Goal: Transaction & Acquisition: Purchase product/service

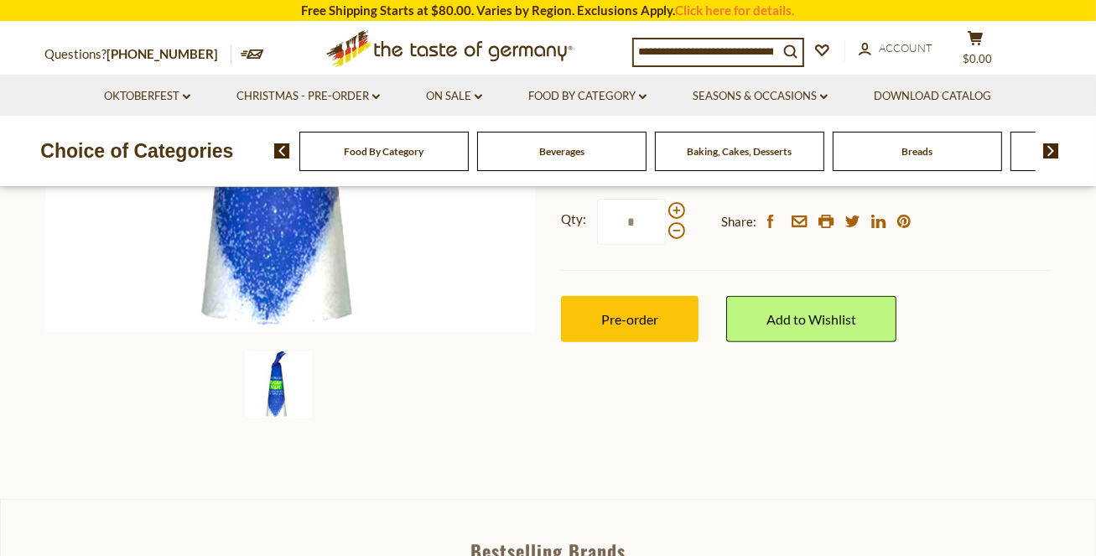
scroll to position [448, 0]
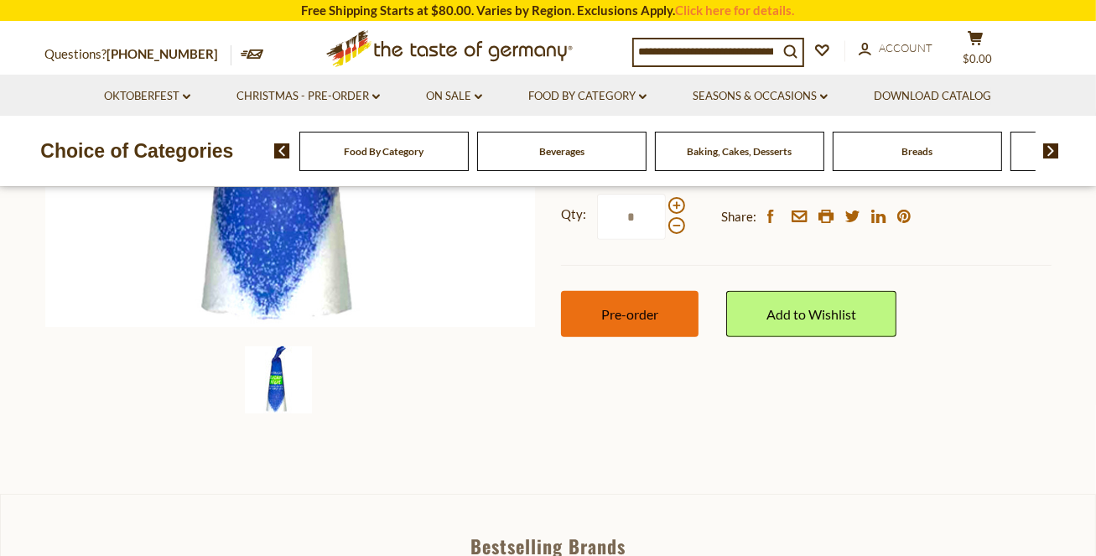
click at [601, 311] on span "Pre-order" at bounding box center [629, 314] width 57 height 16
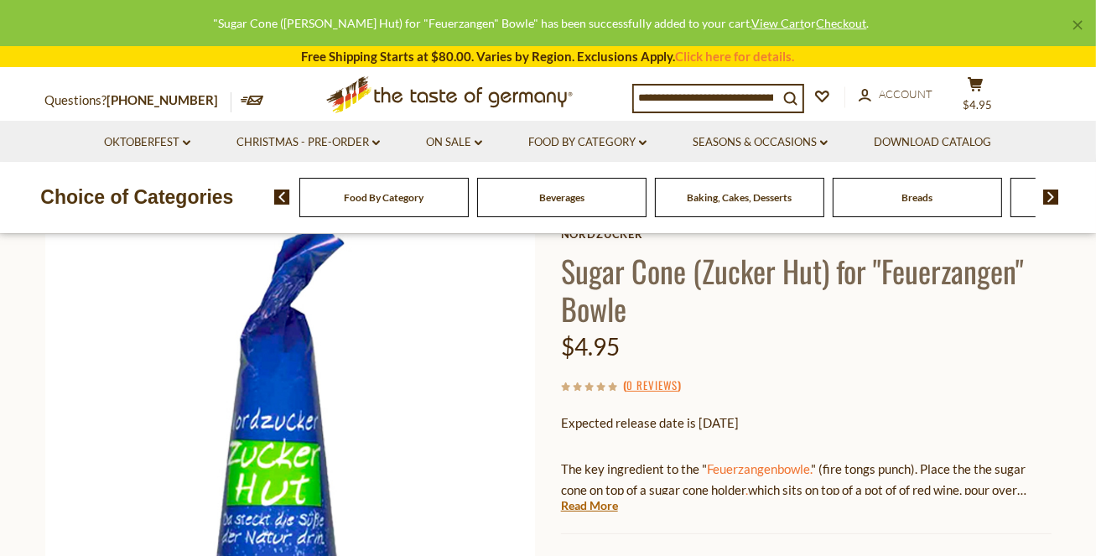
scroll to position [0, 0]
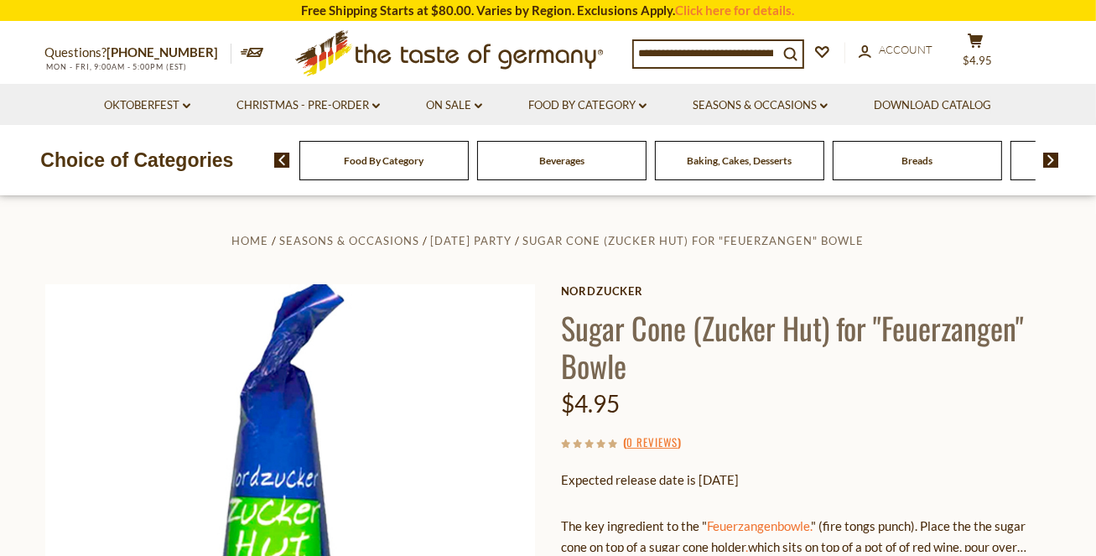
click at [469, 144] on div "Beverages" at bounding box center [383, 160] width 169 height 39
click at [552, 162] on span "Beverages" at bounding box center [561, 160] width 45 height 13
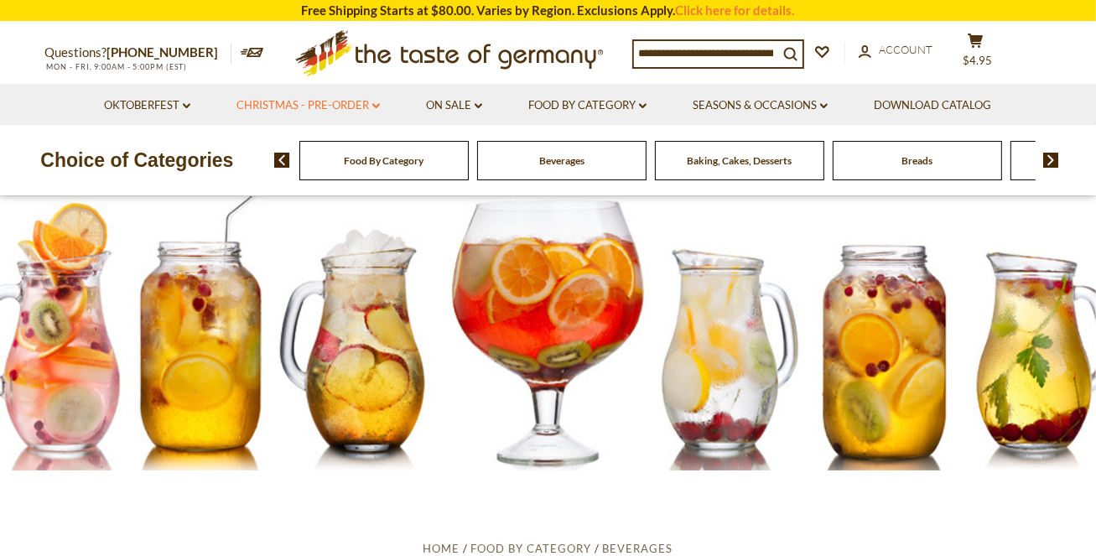
click at [353, 105] on link "Christmas - PRE-ORDER dropdown_arrow" at bounding box center [307, 105] width 143 height 18
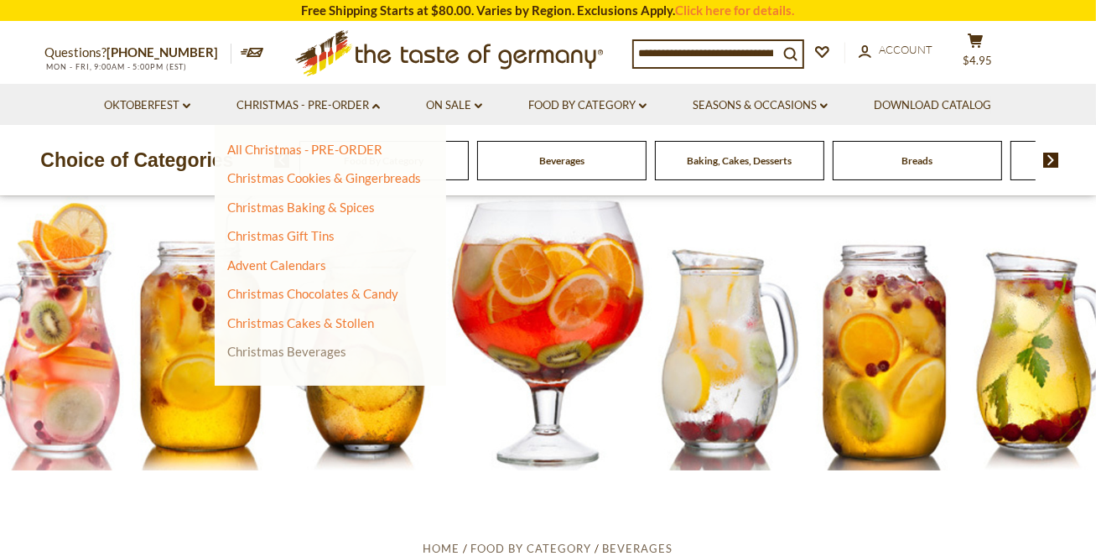
click at [285, 354] on link "Christmas Beverages" at bounding box center [286, 351] width 119 height 15
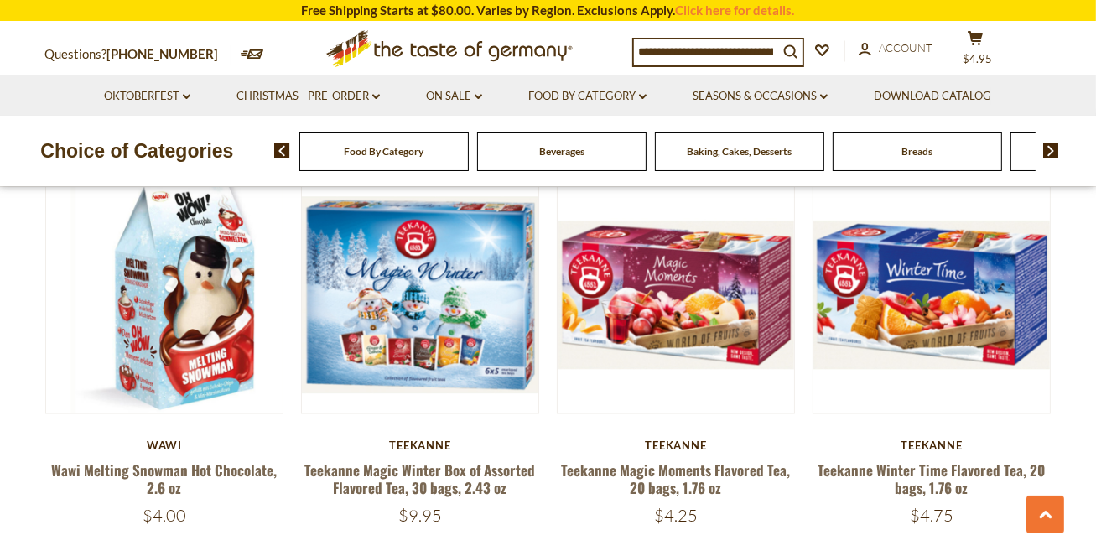
scroll to position [2149, 0]
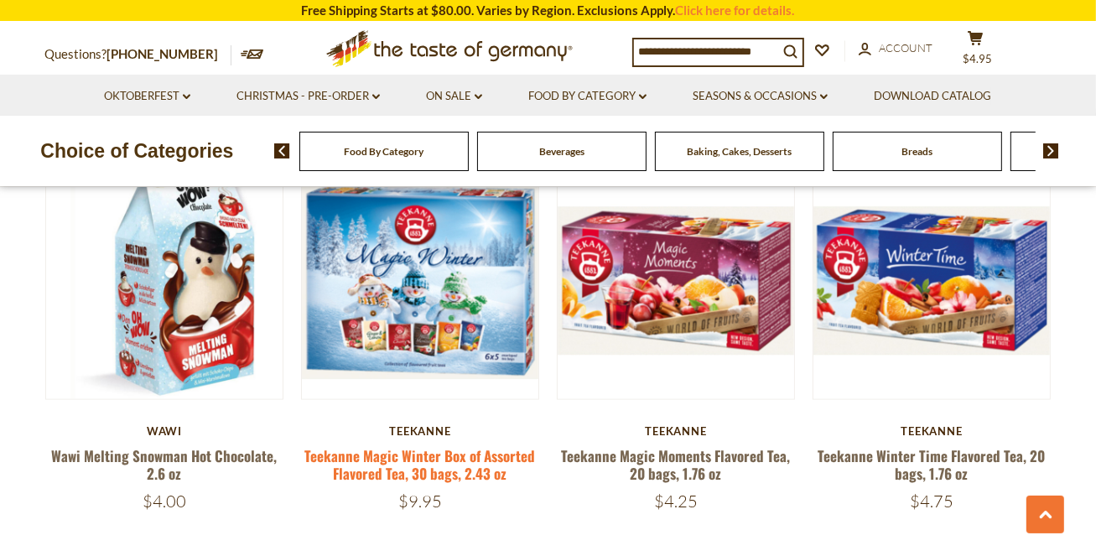
drag, startPoint x: 1101, startPoint y: 251, endPoint x: 402, endPoint y: 427, distance: 720.2
drag, startPoint x: 402, startPoint y: 427, endPoint x: 350, endPoint y: 417, distance: 53.8
click at [350, 445] on link "Teekanne Magic Winter Box of Assorted Flavored Tea, 30 bags, 2.43 oz" at bounding box center [419, 464] width 231 height 39
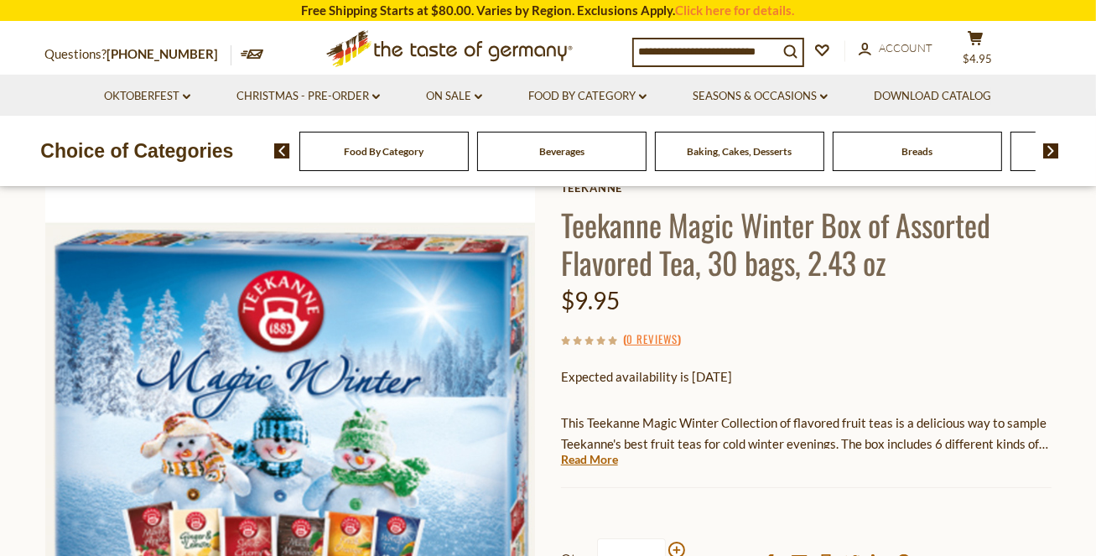
scroll to position [113, 0]
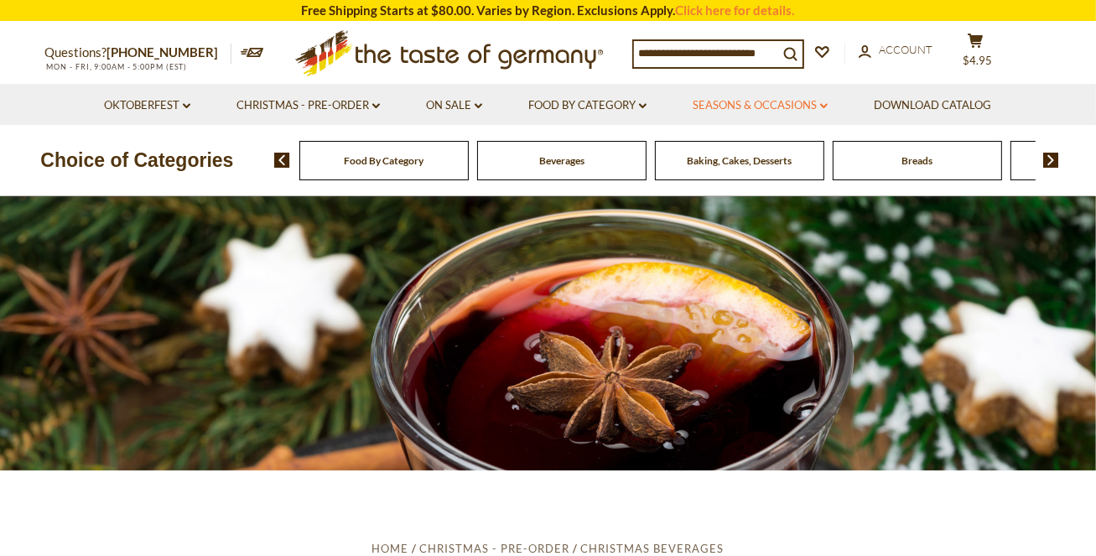
click at [770, 105] on link "Seasons & Occasions dropdown_arrow" at bounding box center [759, 105] width 135 height 18
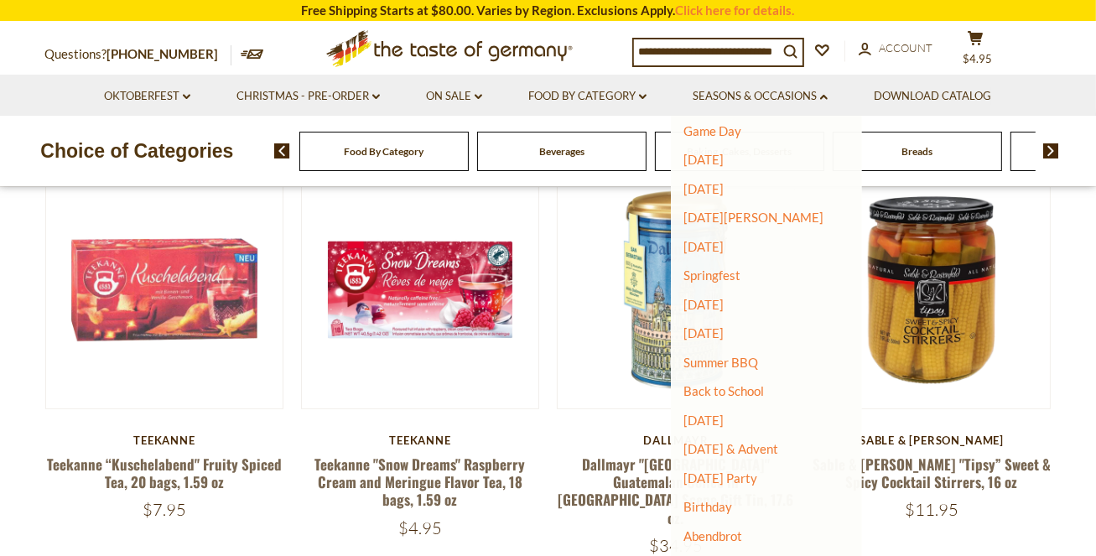
scroll to position [87, 0]
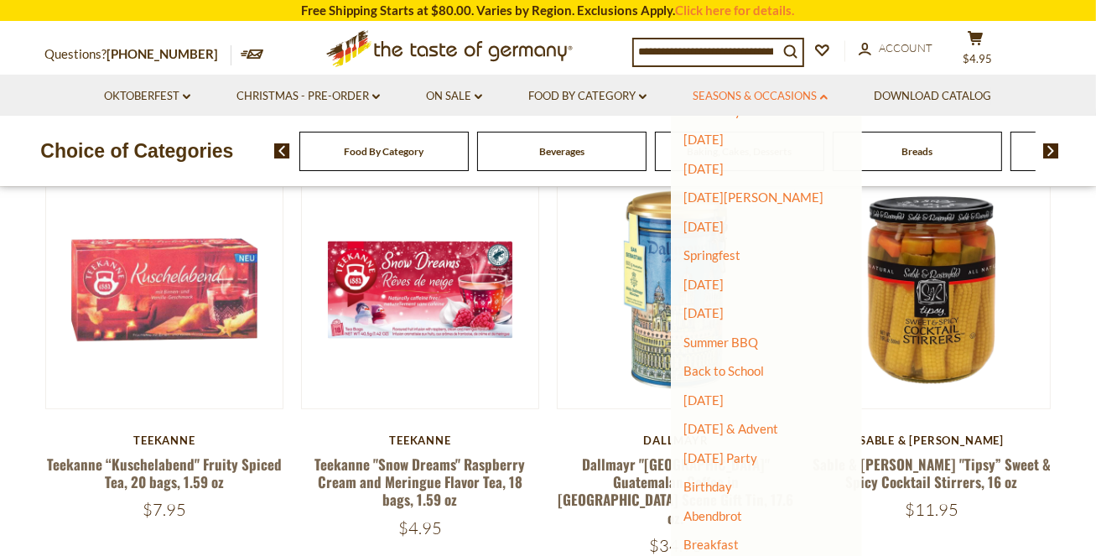
click at [771, 103] on link "Seasons & Occasions dropdown_arrow" at bounding box center [759, 96] width 135 height 18
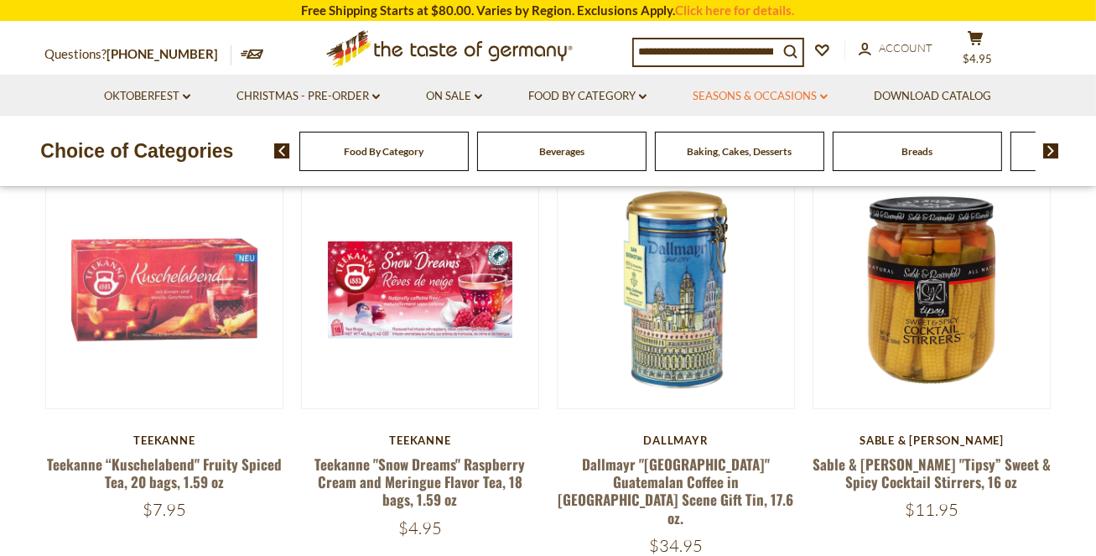
click at [771, 103] on link "Seasons & Occasions dropdown_arrow" at bounding box center [759, 96] width 135 height 18
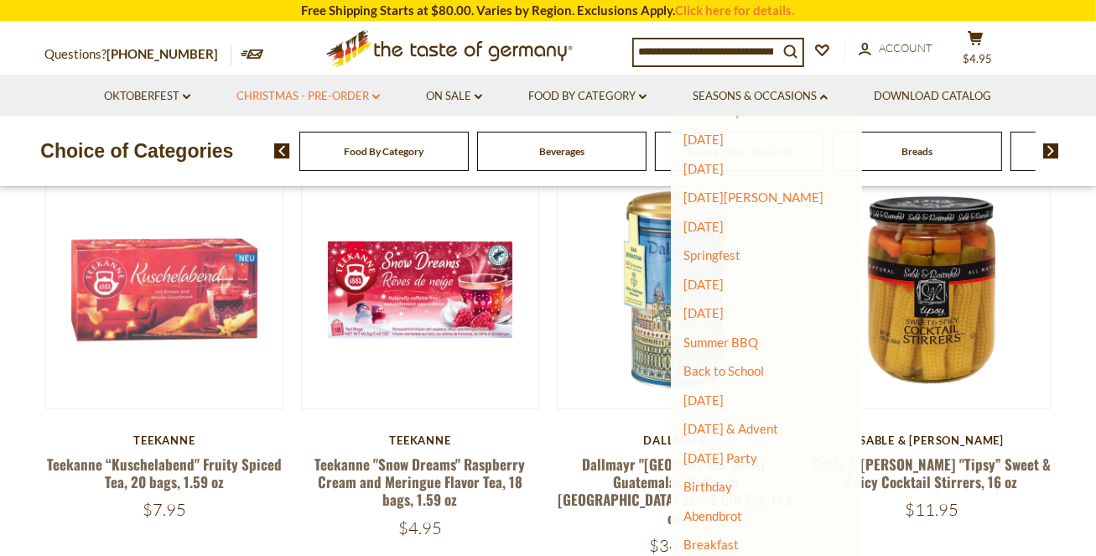
click at [309, 102] on link "Christmas - PRE-ORDER dropdown_arrow" at bounding box center [307, 96] width 143 height 18
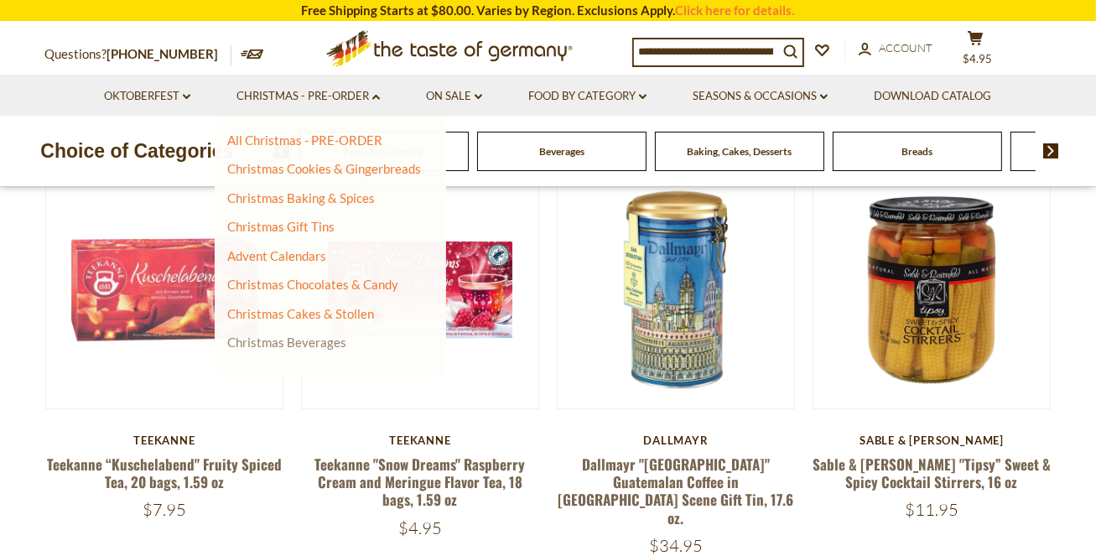
click at [299, 340] on link "Christmas Beverages" at bounding box center [286, 341] width 119 height 15
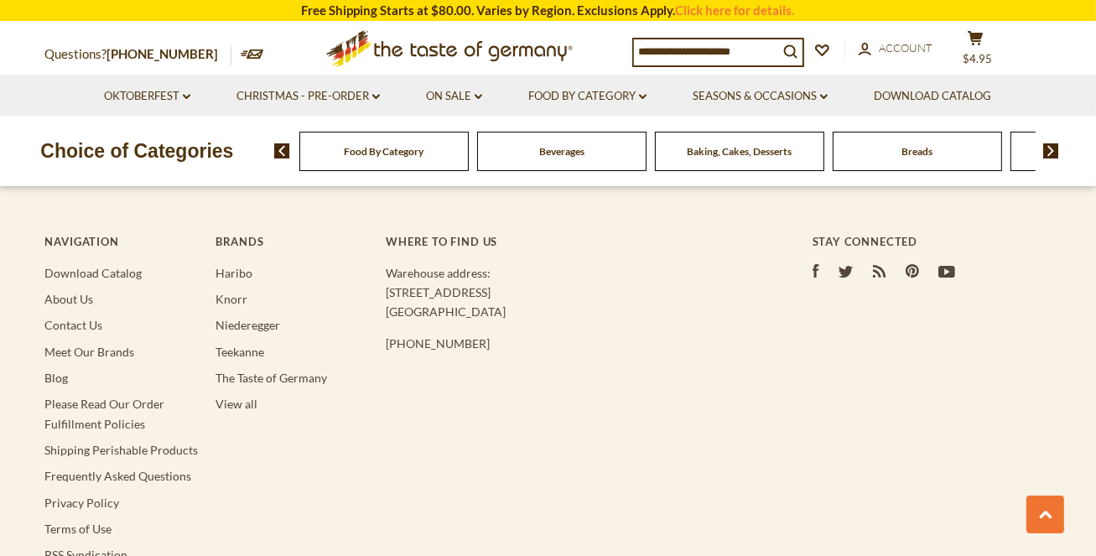
scroll to position [4611, 0]
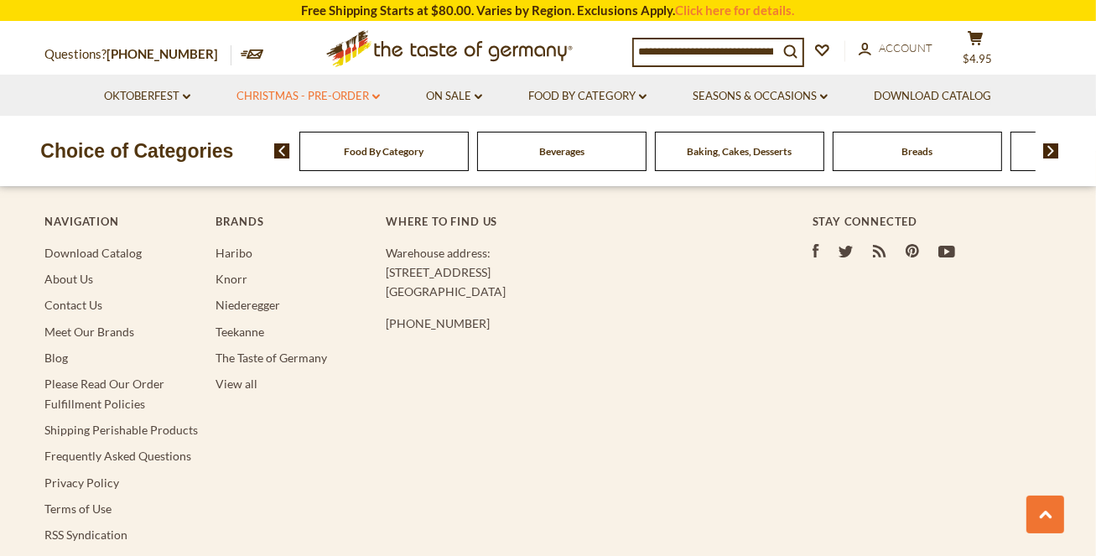
click at [338, 100] on link "Christmas - PRE-ORDER dropdown_arrow" at bounding box center [307, 96] width 143 height 18
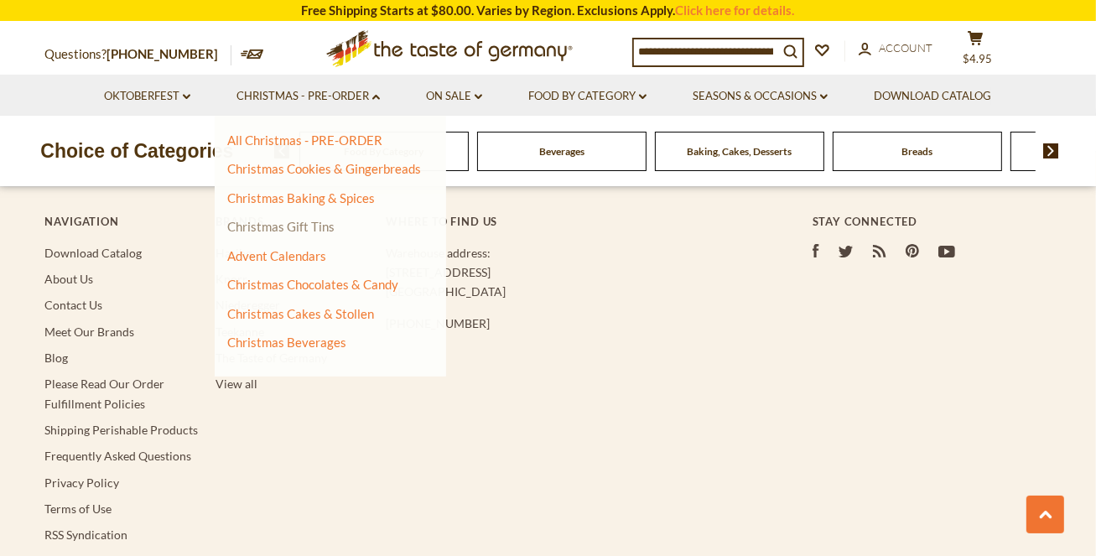
click at [305, 224] on link "Christmas Gift Tins" at bounding box center [280, 226] width 107 height 15
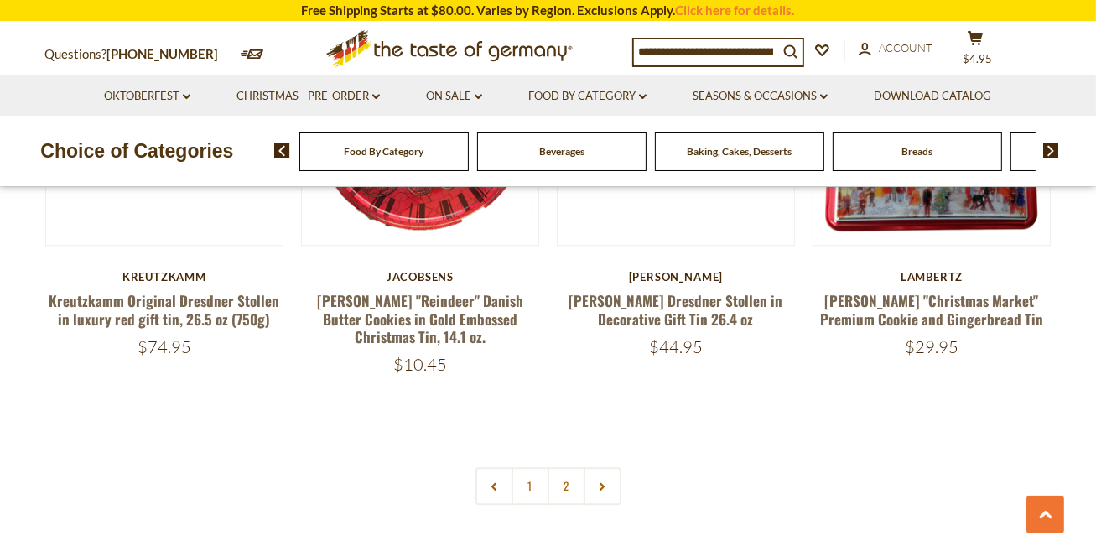
scroll to position [3909, 0]
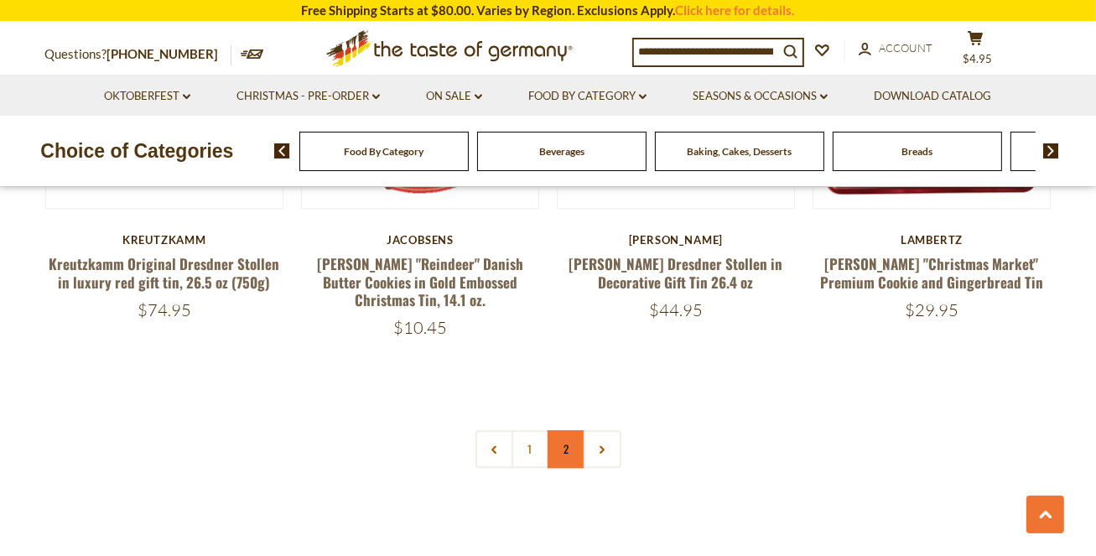
click at [560, 430] on link "2" at bounding box center [566, 449] width 38 height 38
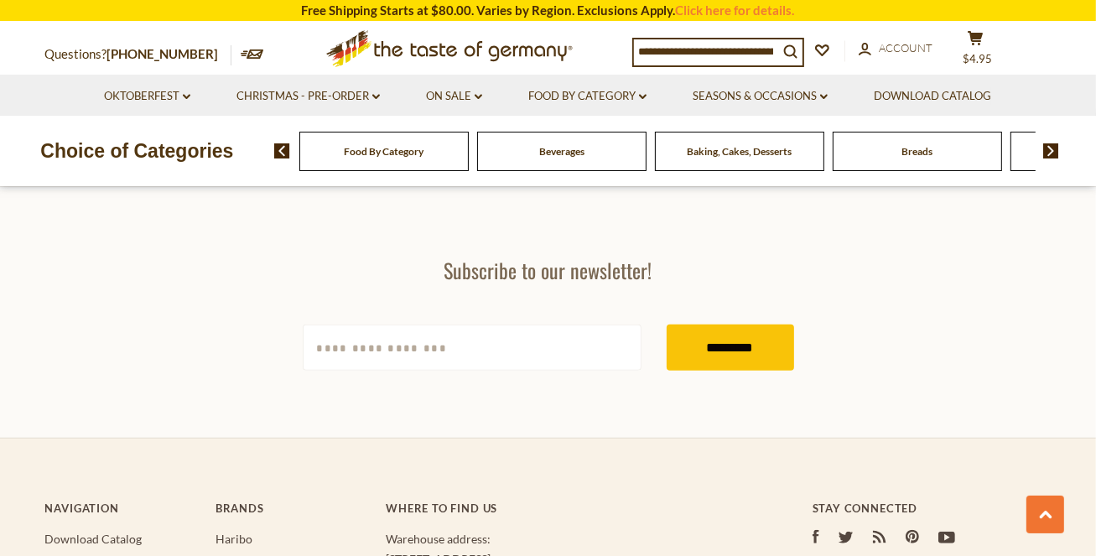
scroll to position [0, 0]
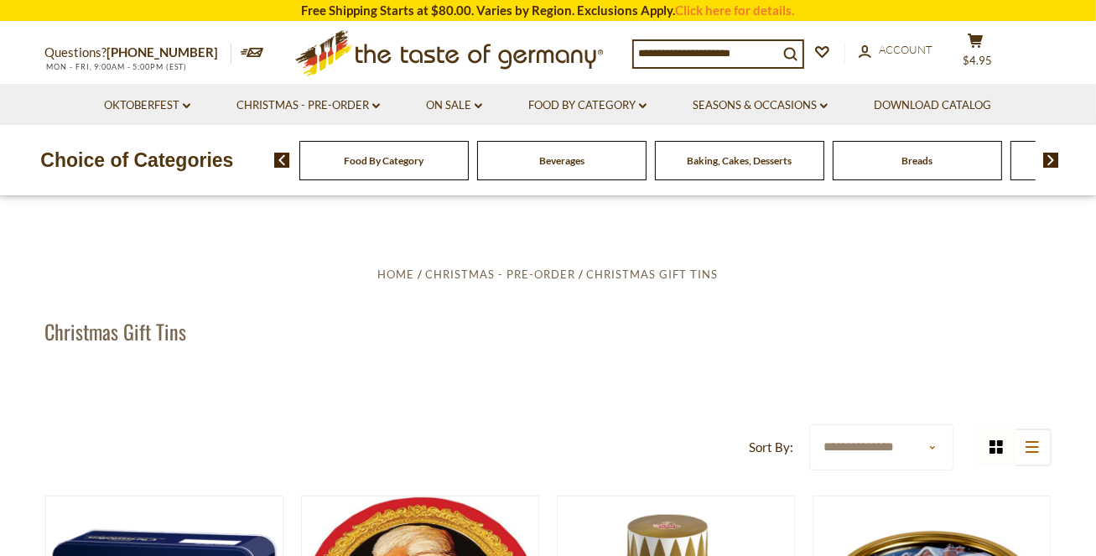
click at [770, 159] on span "Baking, Cakes, Desserts" at bounding box center [739, 160] width 105 height 13
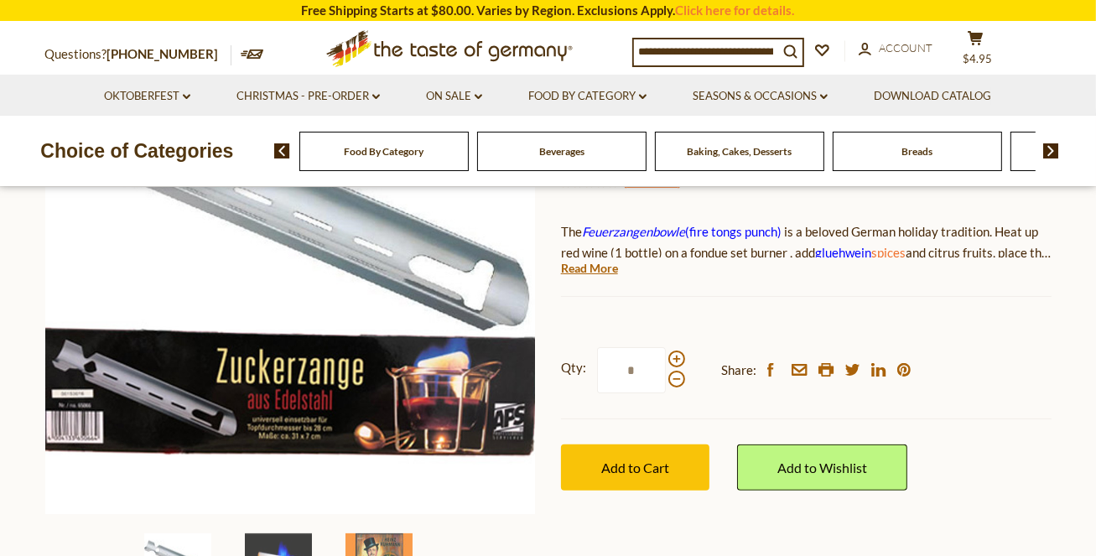
scroll to position [201, 0]
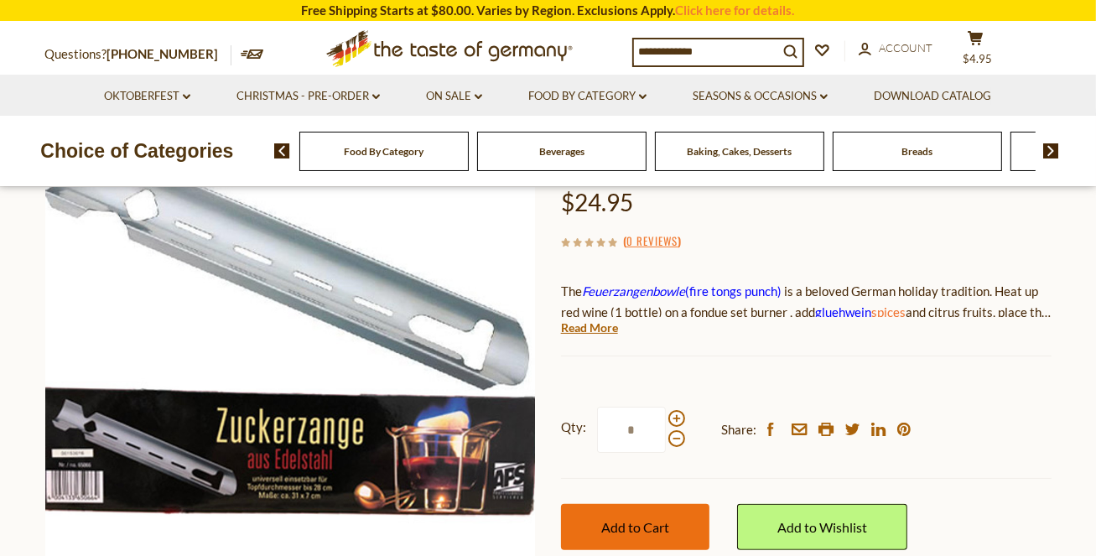
click at [667, 506] on button "Add to Cart" at bounding box center [635, 527] width 148 height 46
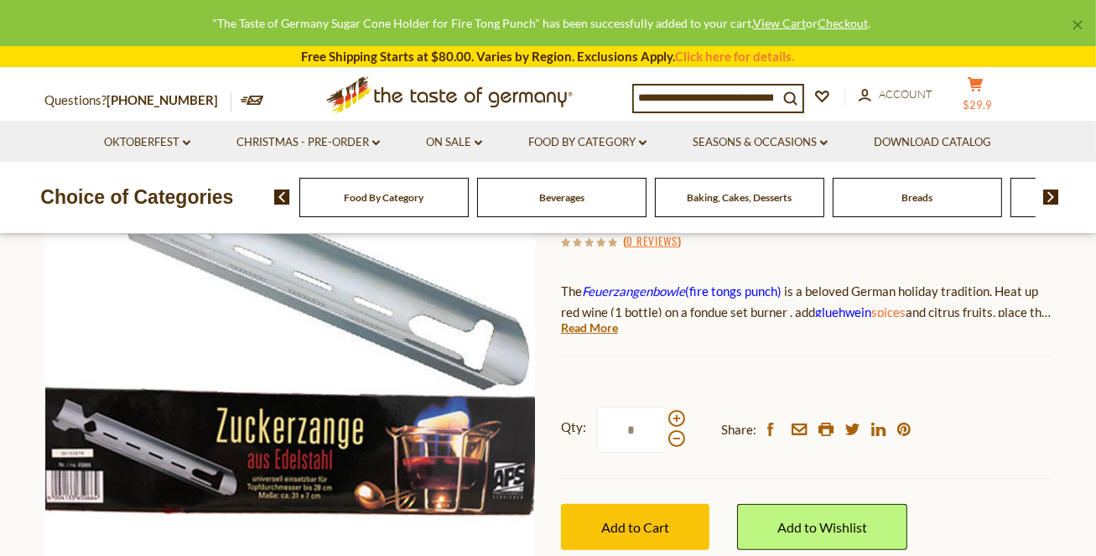
click at [967, 91] on icon at bounding box center [974, 84] width 15 height 14
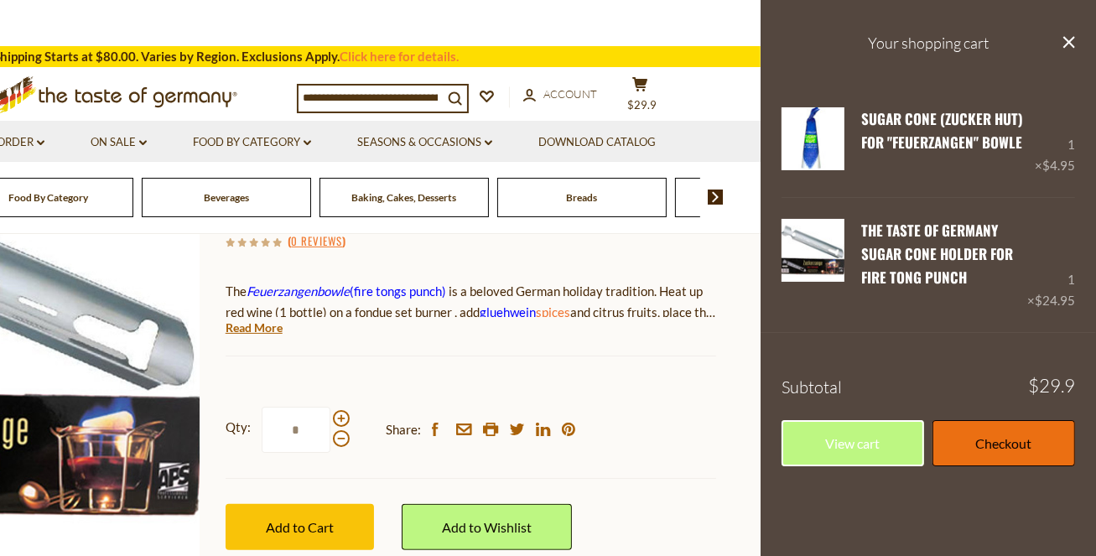
click at [1016, 432] on link "Checkout" at bounding box center [1003, 443] width 143 height 46
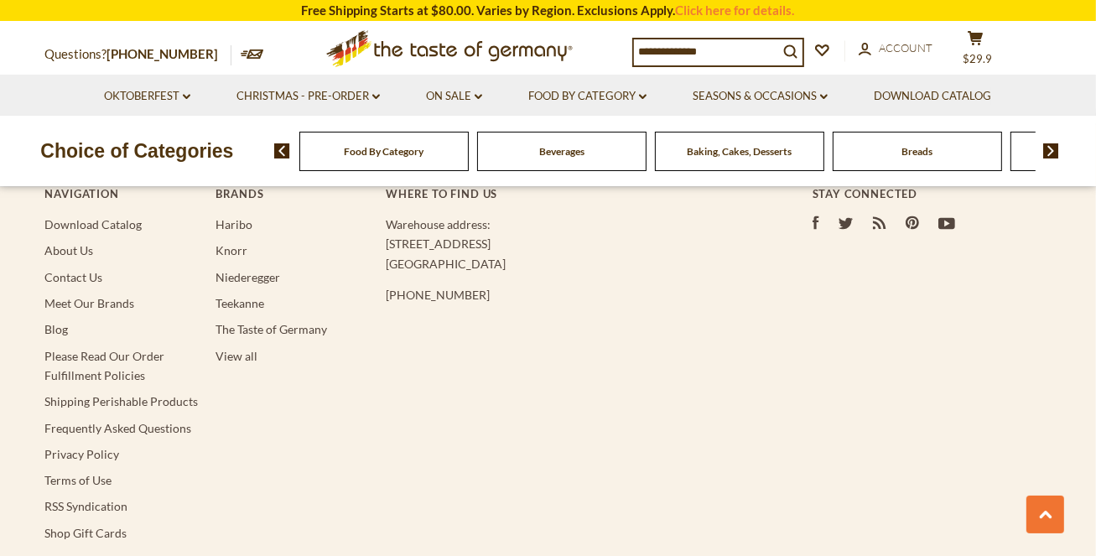
scroll to position [3062, 0]
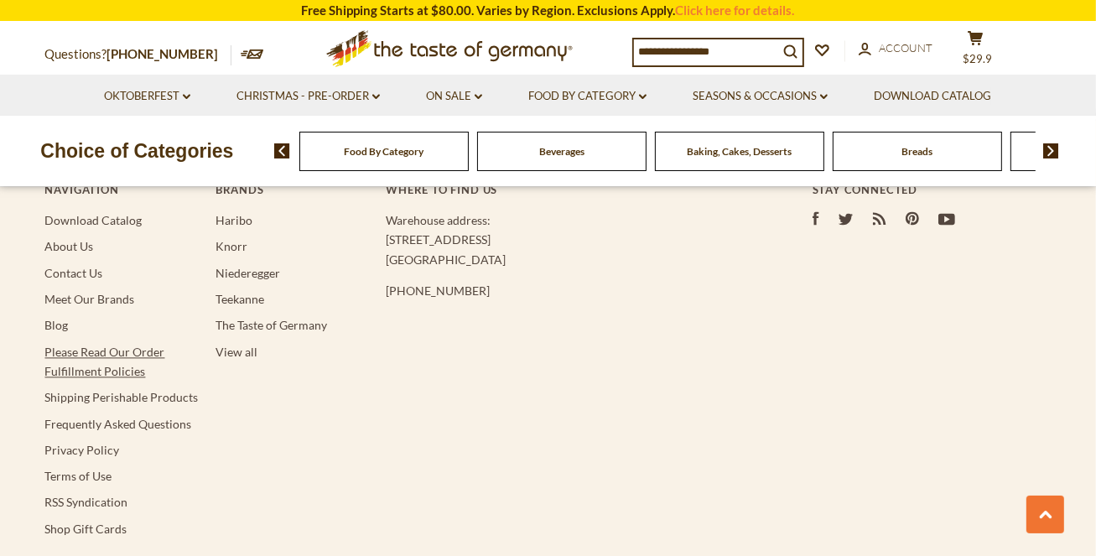
click at [62, 365] on link "Please Read Our Order Fulfillment Policies" at bounding box center [105, 362] width 120 height 34
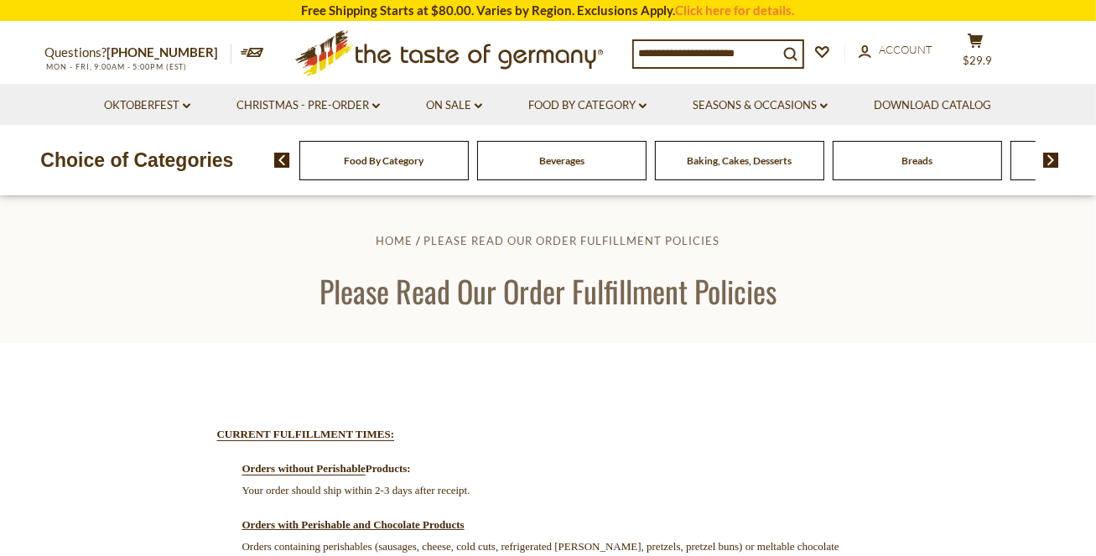
click at [382, 54] on icon ".st0{fill:#EDD300;} .st1{fill:#D33E21;}" at bounding box center [450, 53] width 314 height 61
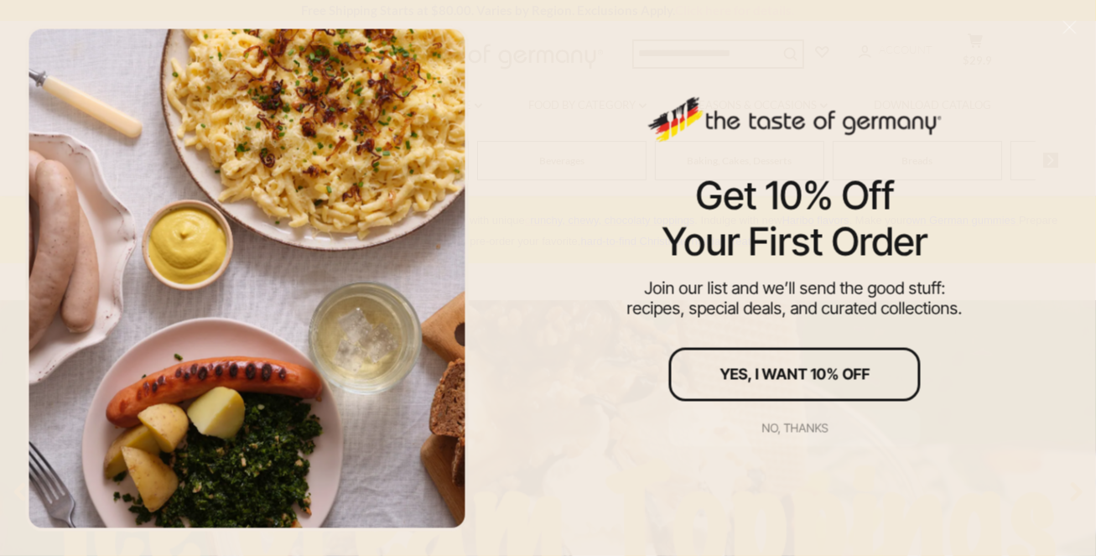
click at [783, 424] on div "No, thanks" at bounding box center [794, 428] width 66 height 12
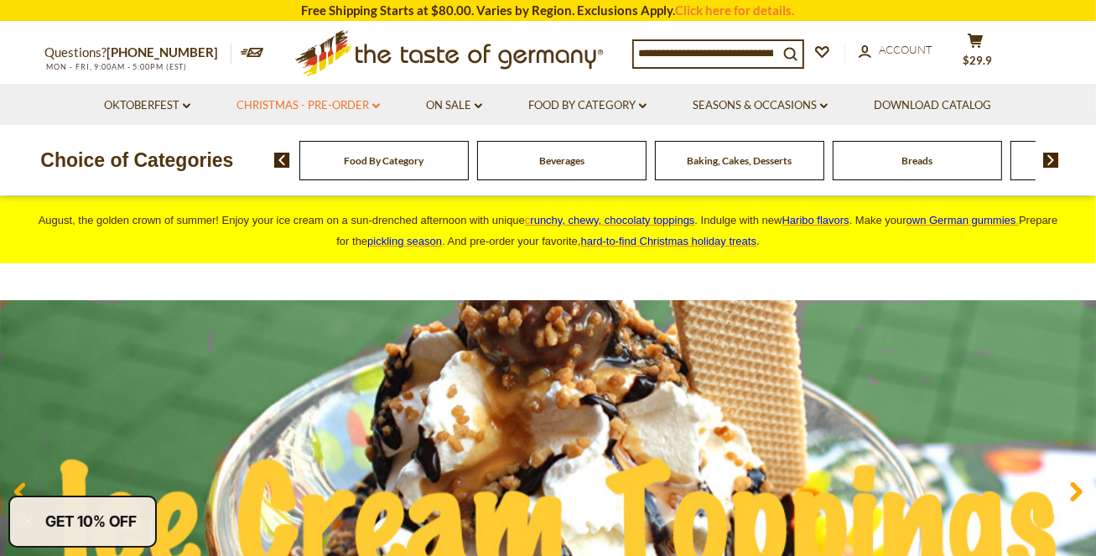
click at [312, 106] on link "Christmas - PRE-ORDER dropdown_arrow" at bounding box center [307, 105] width 143 height 18
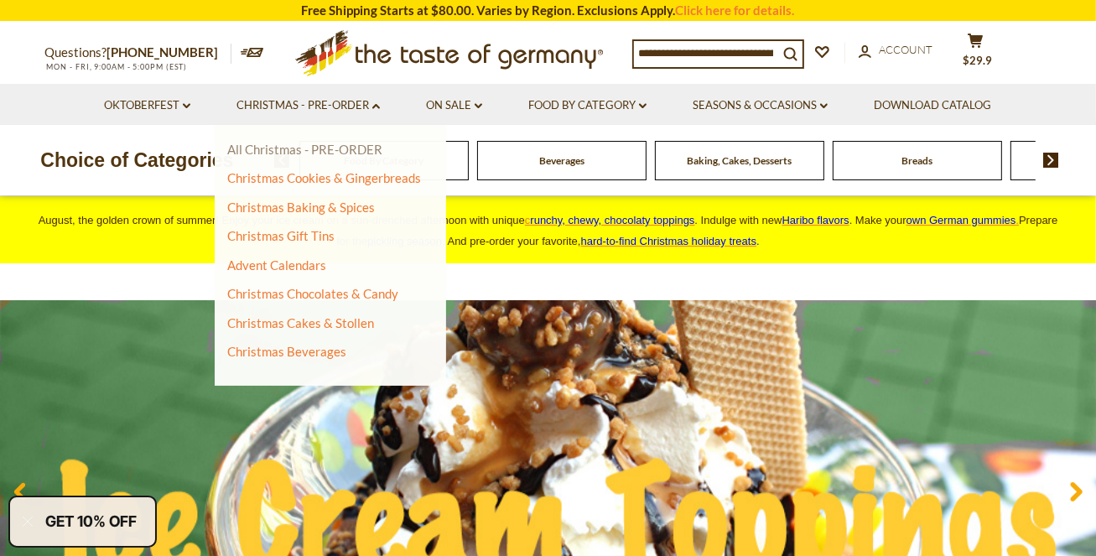
click at [305, 143] on link "All Christmas - PRE-ORDER" at bounding box center [304, 149] width 155 height 15
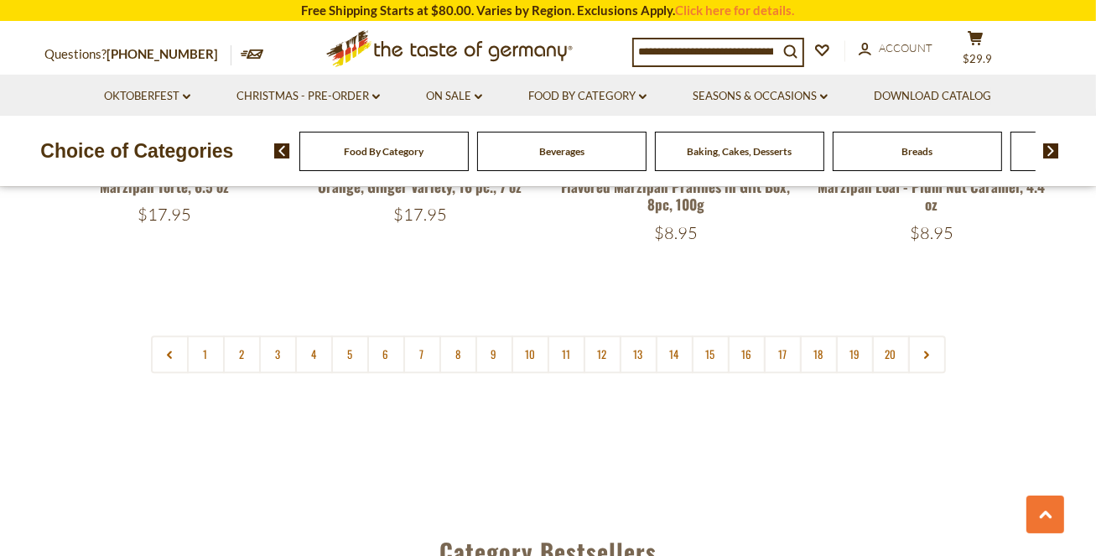
scroll to position [4083, 0]
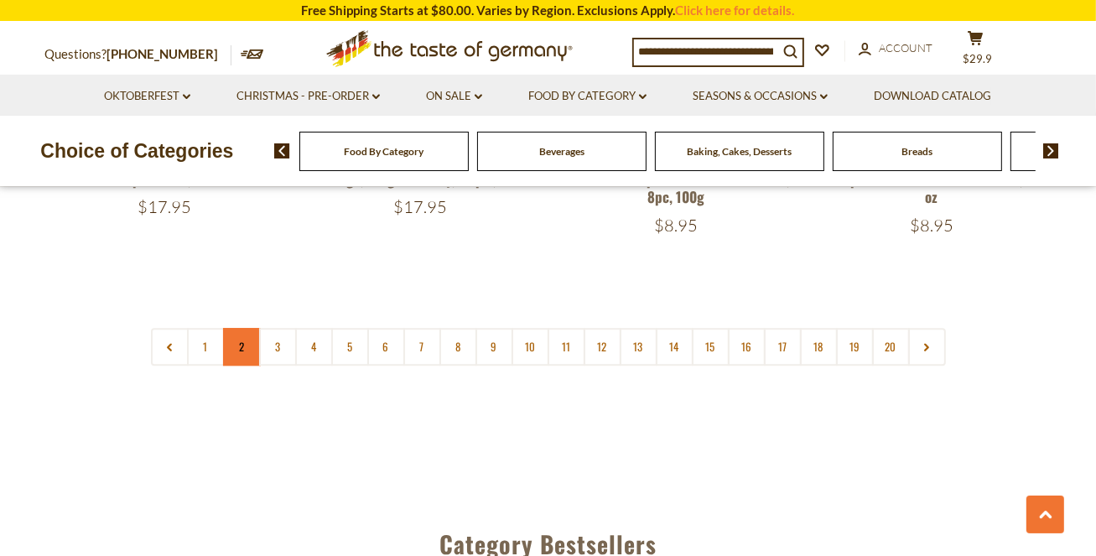
click at [251, 328] on link "2" at bounding box center [242, 347] width 38 height 38
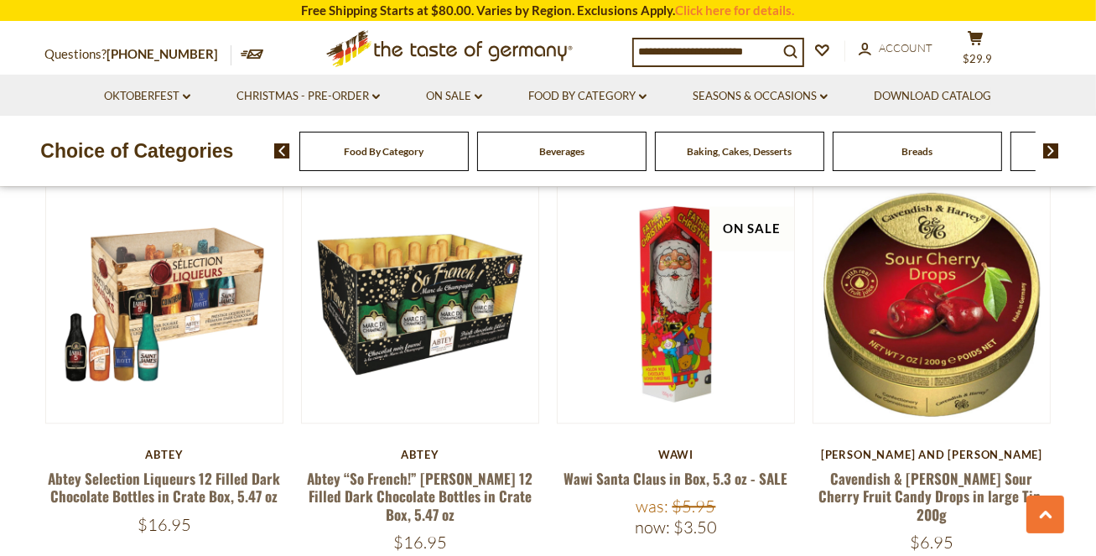
scroll to position [3819, 0]
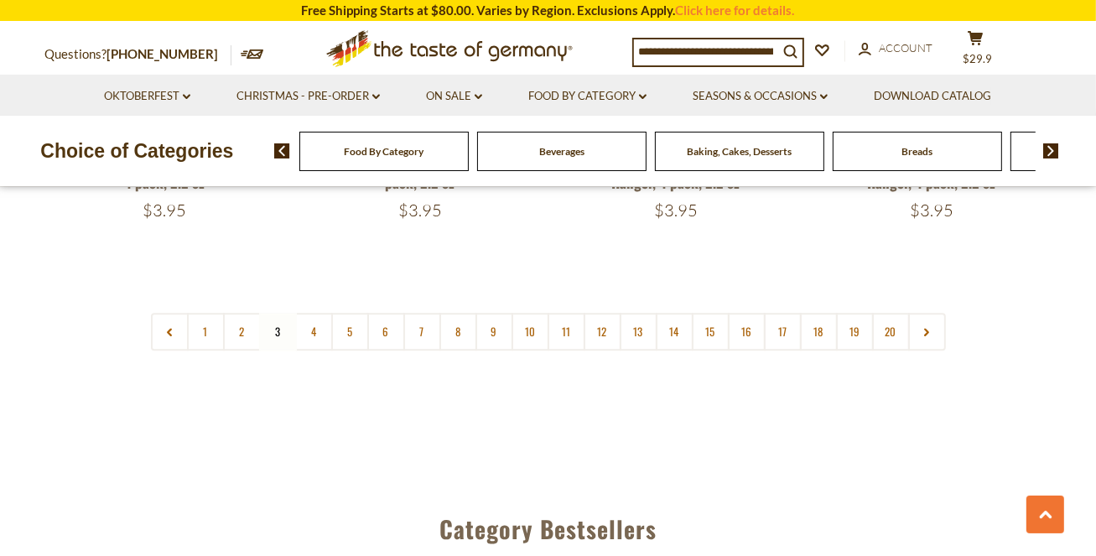
scroll to position [4070, 0]
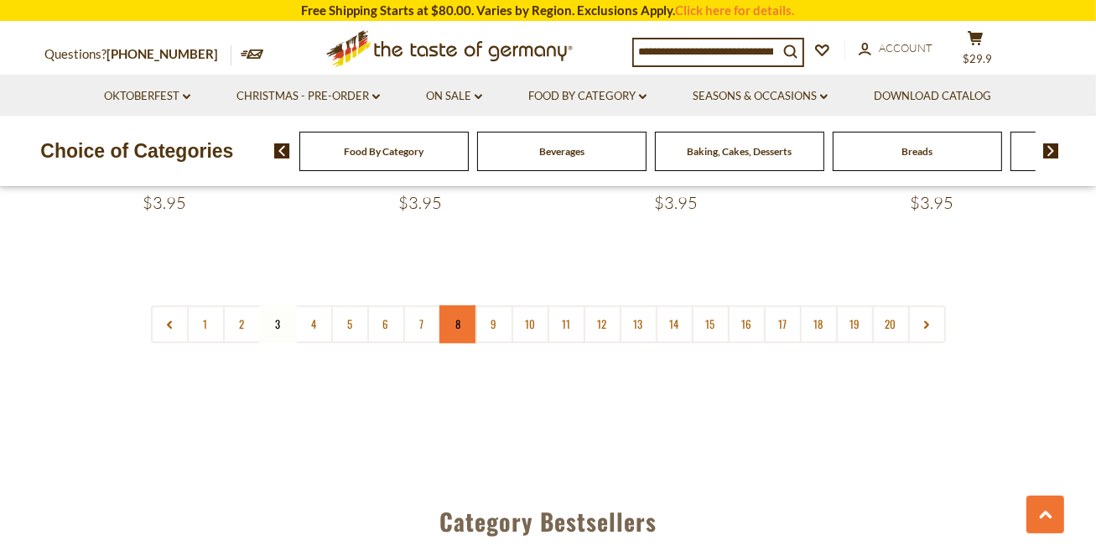
click at [443, 305] on link "8" at bounding box center [458, 324] width 38 height 38
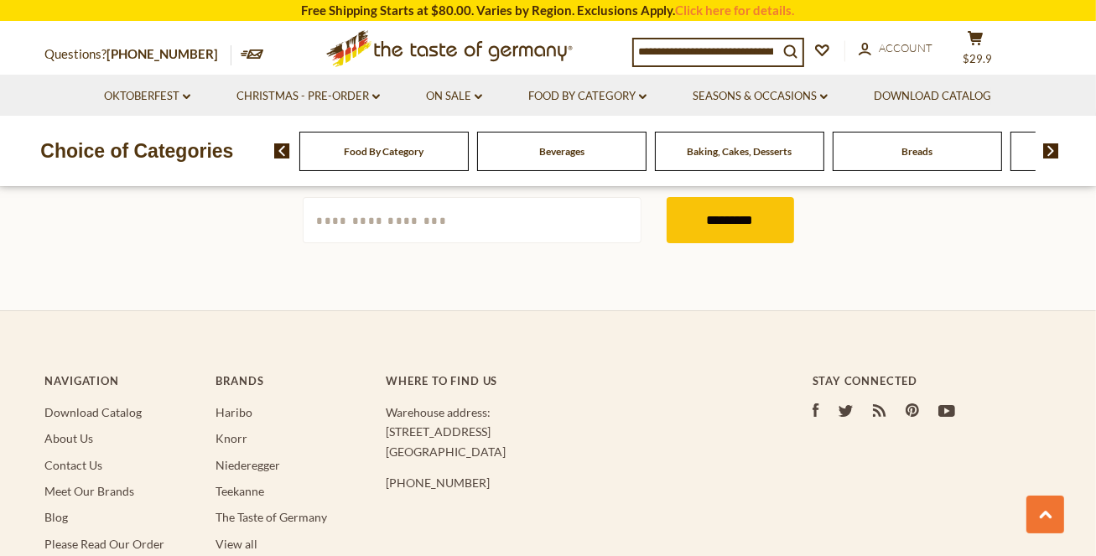
scroll to position [5196, 0]
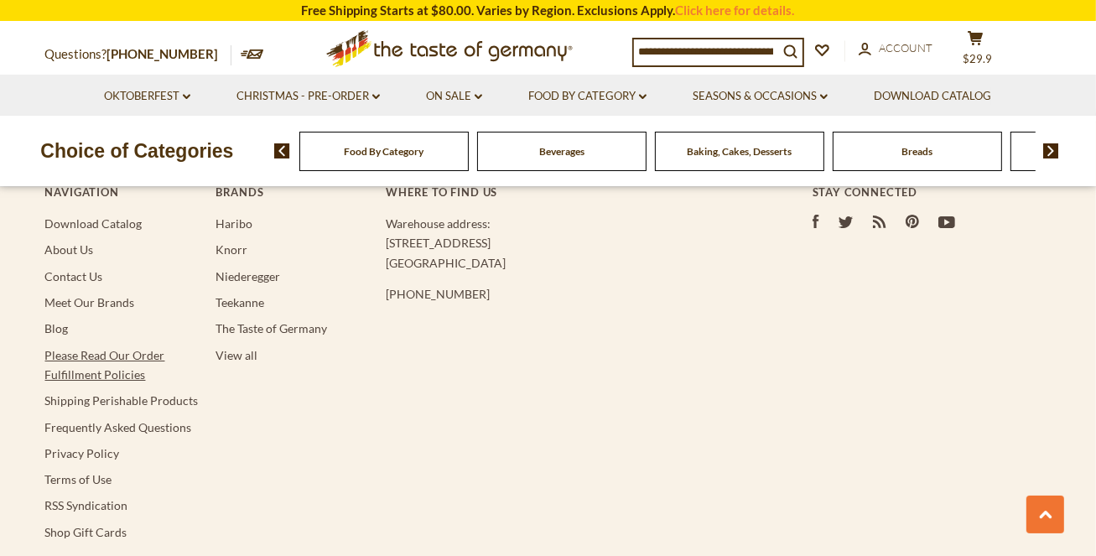
click at [115, 348] on link "Please Read Our Order Fulfillment Policies" at bounding box center [105, 365] width 120 height 34
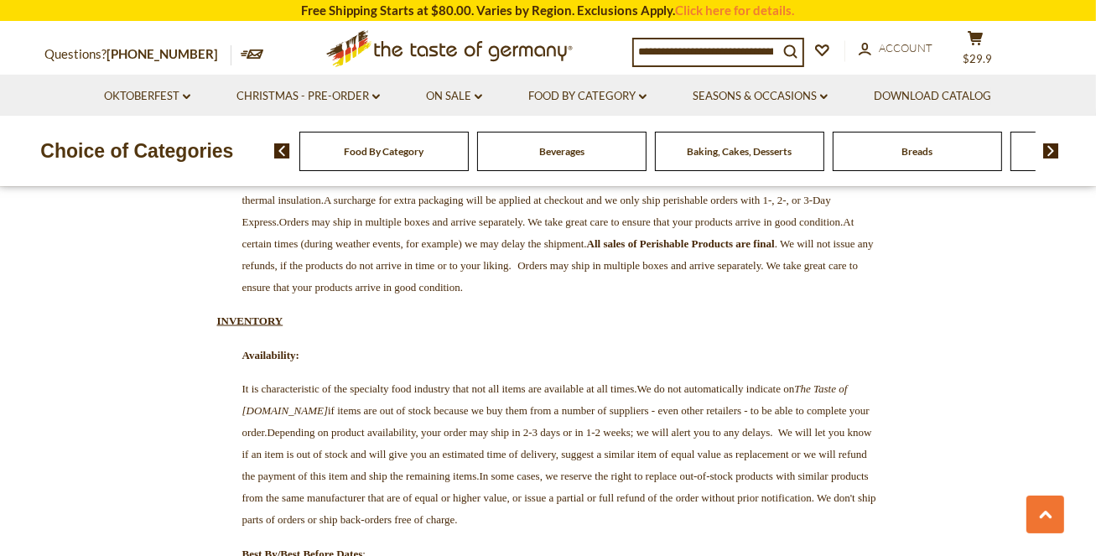
scroll to position [2377, 0]
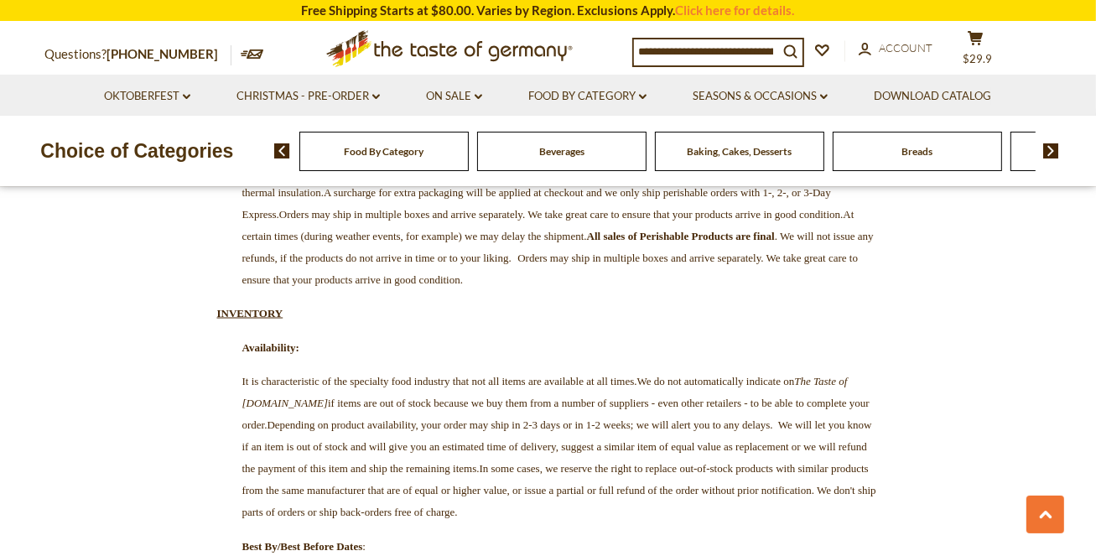
drag, startPoint x: 496, startPoint y: 345, endPoint x: 874, endPoint y: 472, distance: 397.9
click at [874, 472] on p "It is characteristic of the specialty food industry that not all items are avai…" at bounding box center [548, 447] width 662 height 153
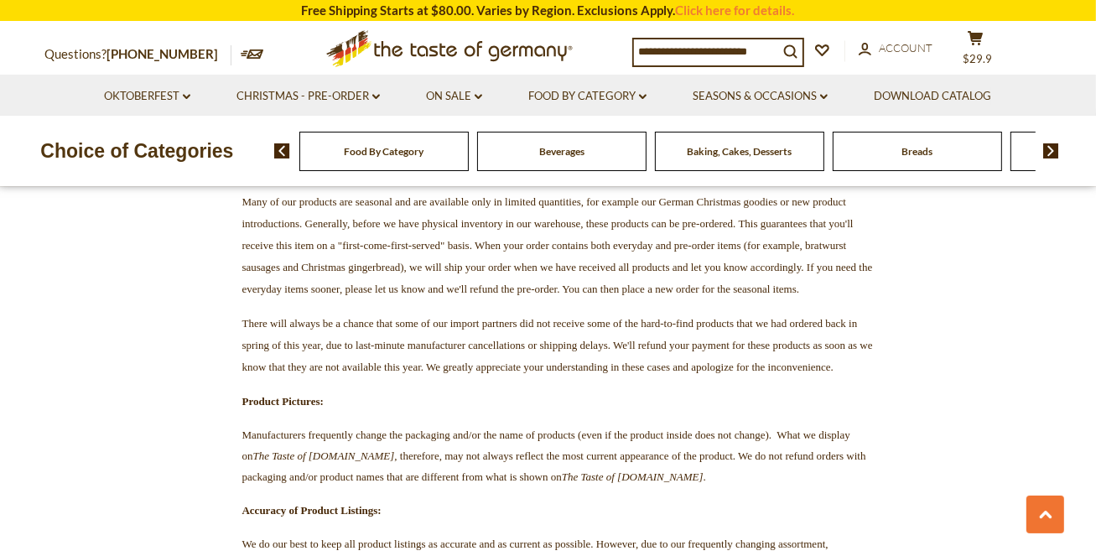
scroll to position [3105, 0]
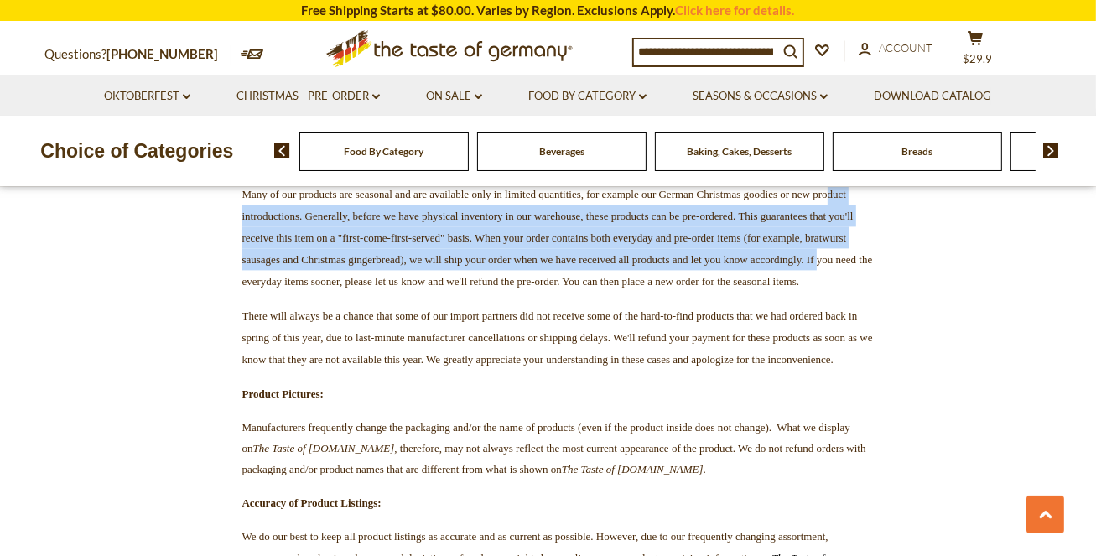
drag, startPoint x: 350, startPoint y: 237, endPoint x: 827, endPoint y: 293, distance: 481.1
click at [827, 288] on span "Many of our products are seasonal and are available only in limited quantities,…" at bounding box center [557, 238] width 630 height 100
drag, startPoint x: 335, startPoint y: 318, endPoint x: 721, endPoint y: 338, distance: 386.2
click at [721, 292] on p "Pre-Orders (only relevant between July and October) Many of our products are se…" at bounding box center [548, 215] width 662 height 153
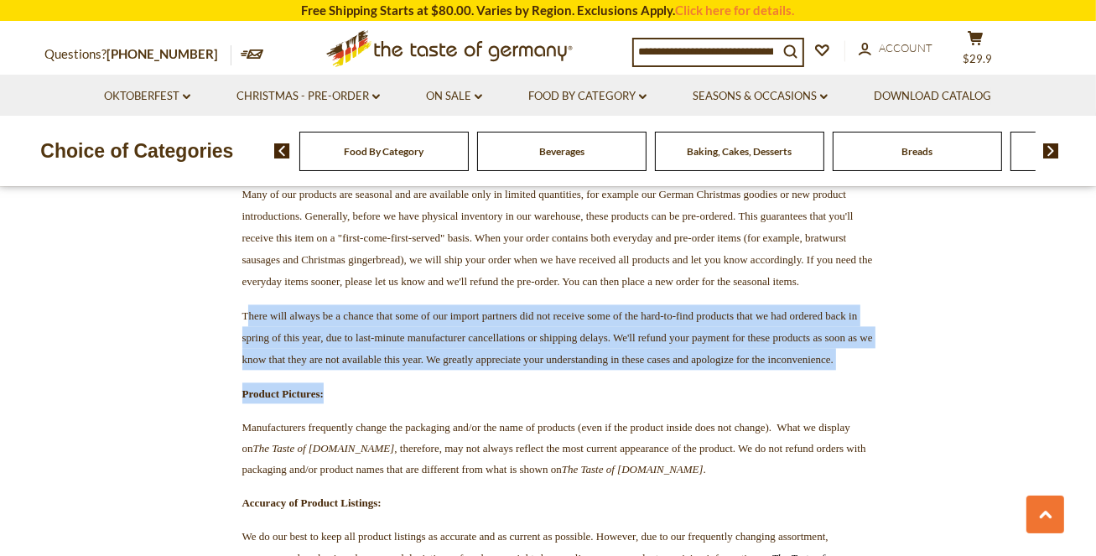
drag, startPoint x: 248, startPoint y: 372, endPoint x: 758, endPoint y: 453, distance: 516.0
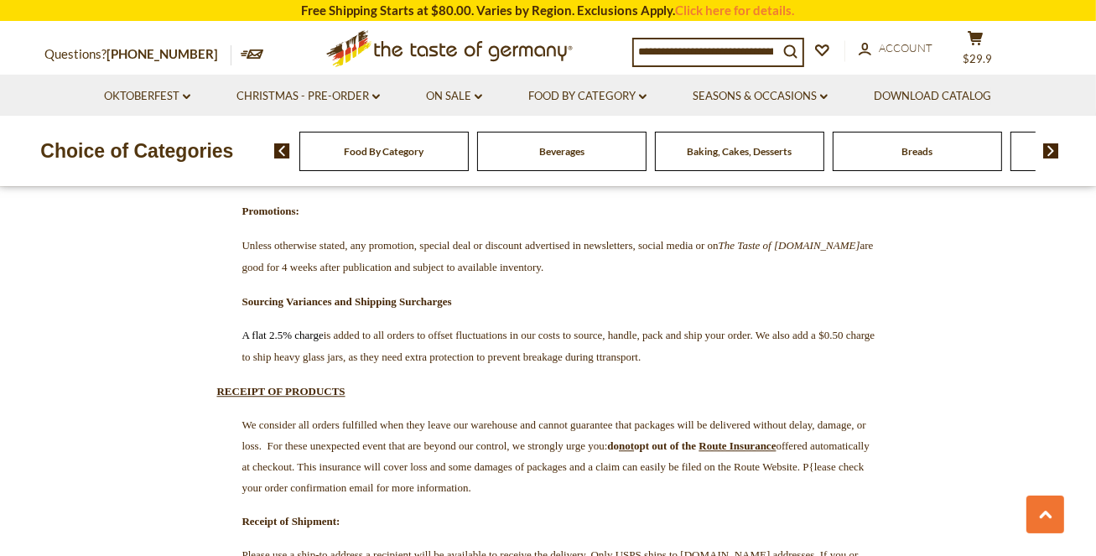
scroll to position [3900, 0]
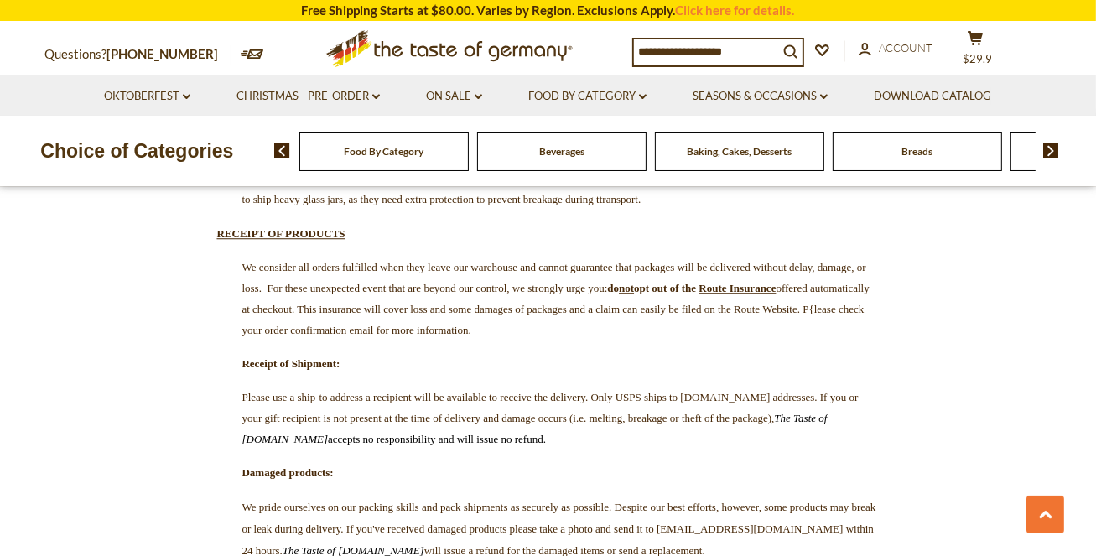
click at [1055, 154] on img at bounding box center [1051, 150] width 16 height 15
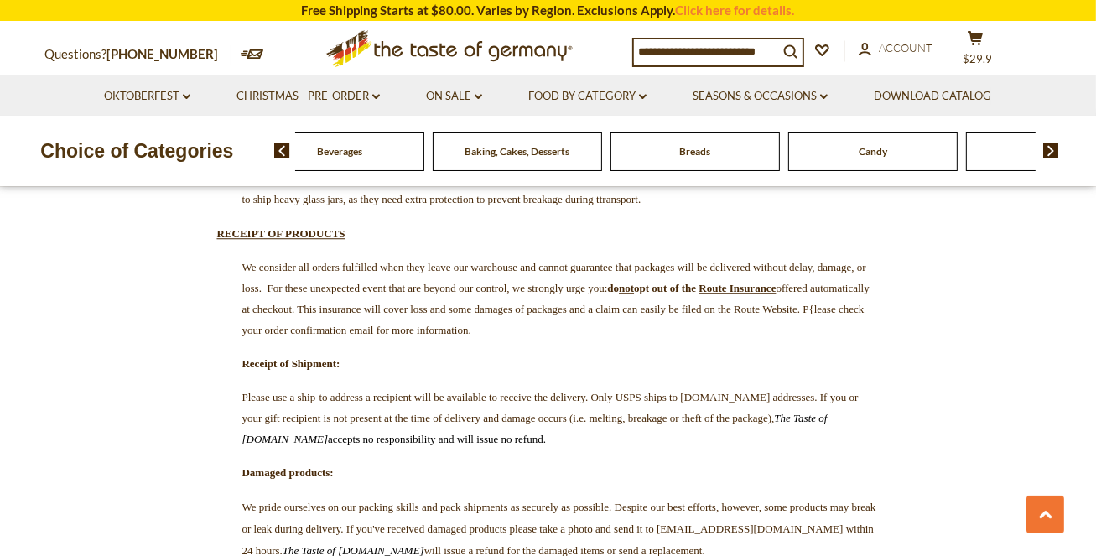
click at [1055, 154] on img at bounding box center [1051, 150] width 16 height 15
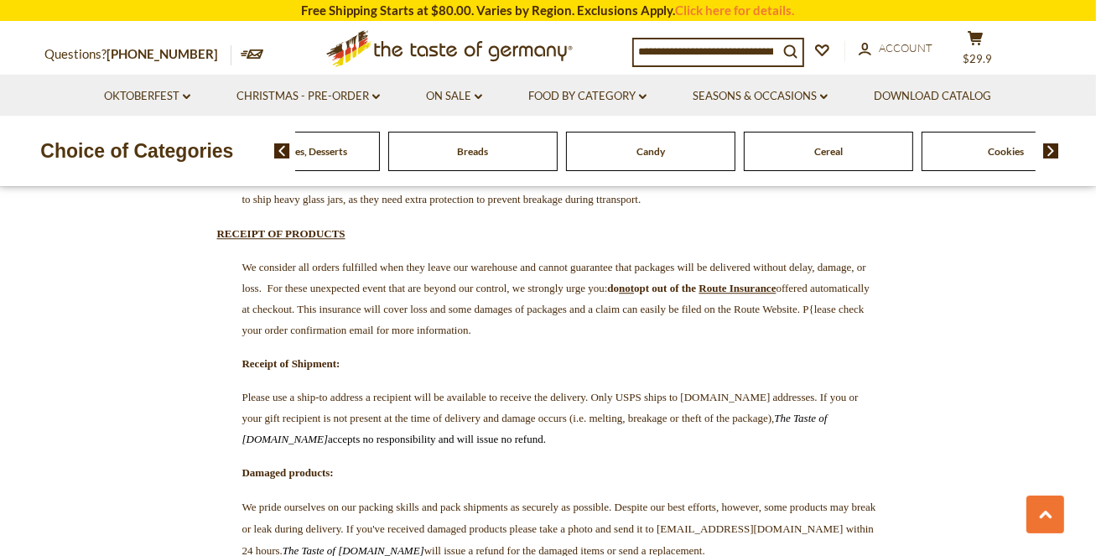
click at [1055, 154] on img at bounding box center [1051, 150] width 16 height 15
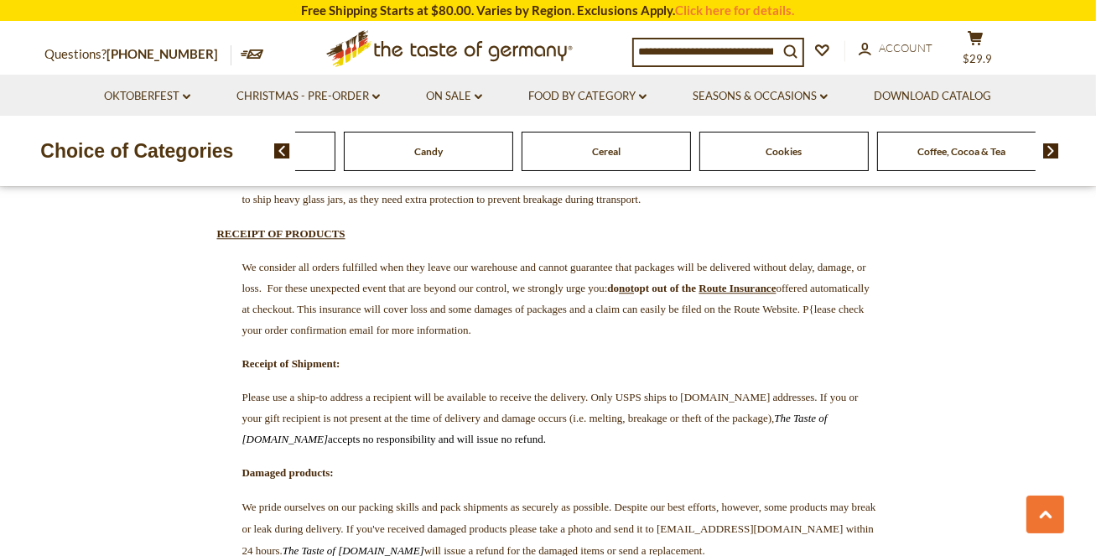
click at [1055, 154] on img at bounding box center [1051, 150] width 16 height 15
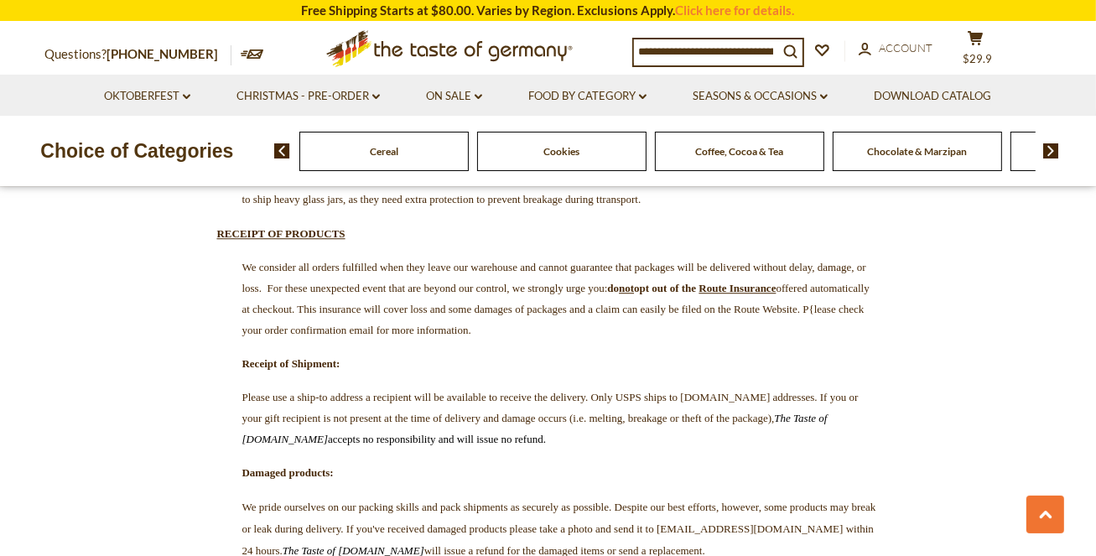
click at [1055, 154] on img at bounding box center [1051, 150] width 16 height 15
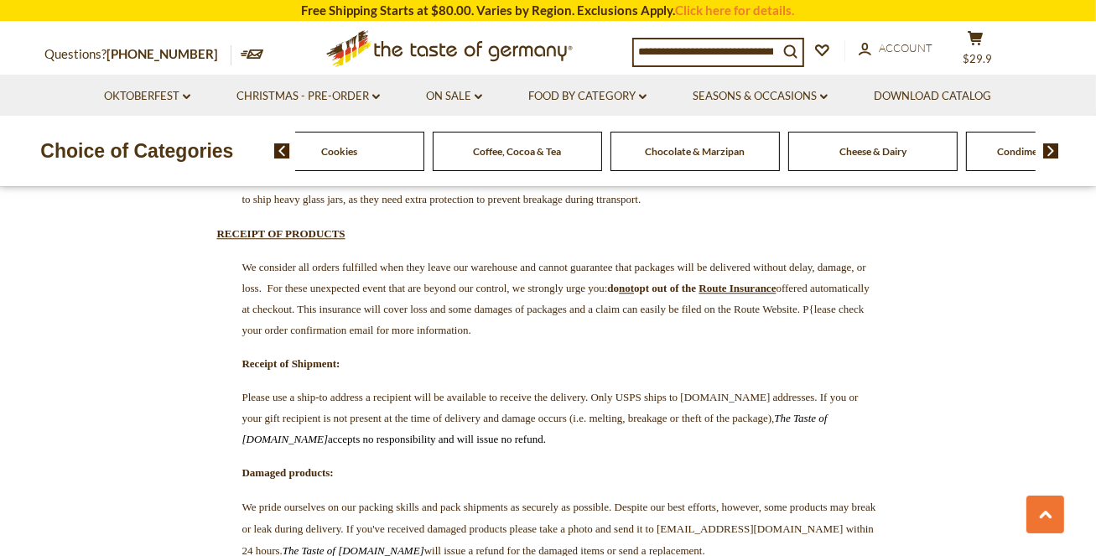
click at [1055, 154] on img at bounding box center [1051, 150] width 16 height 15
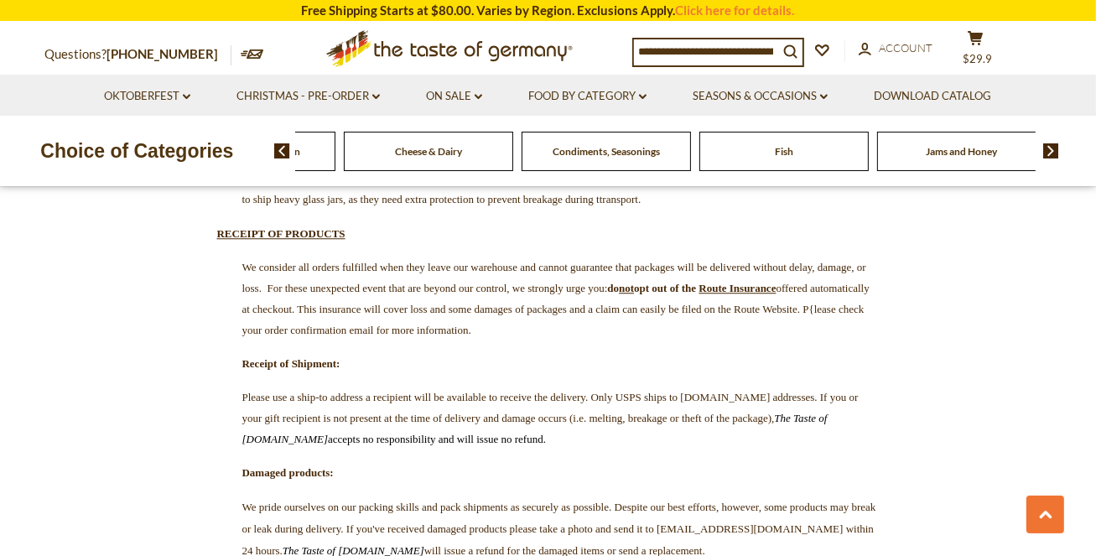
click at [1055, 154] on img at bounding box center [1051, 150] width 16 height 15
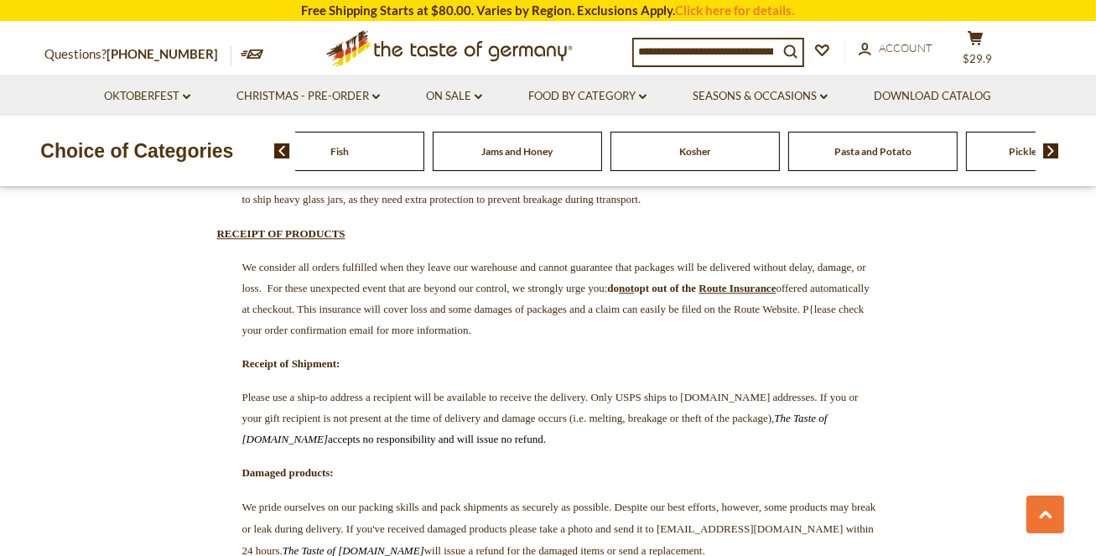
click at [1055, 154] on img at bounding box center [1051, 150] width 16 height 15
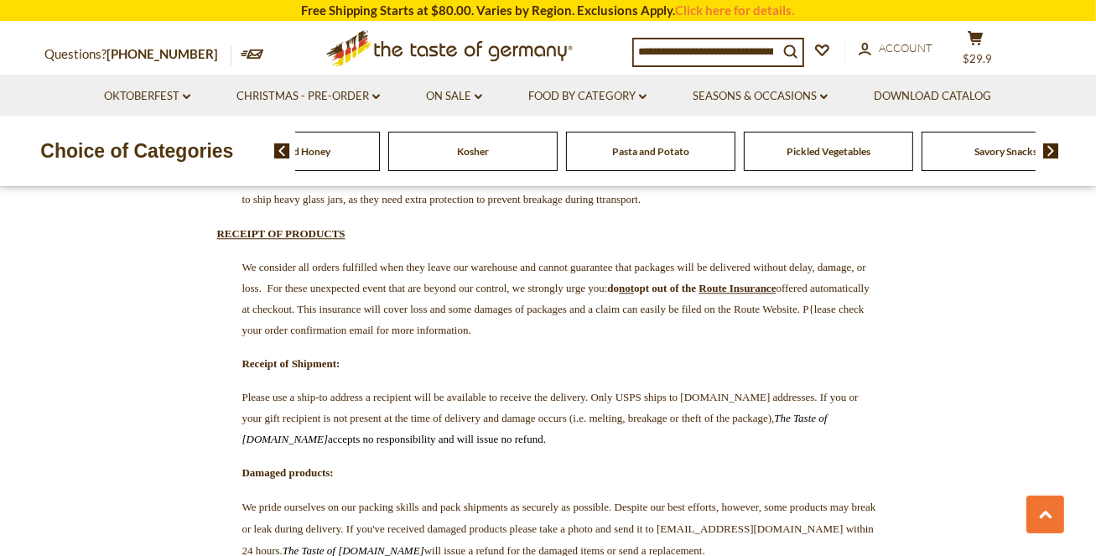
click at [1055, 154] on img at bounding box center [1051, 150] width 16 height 15
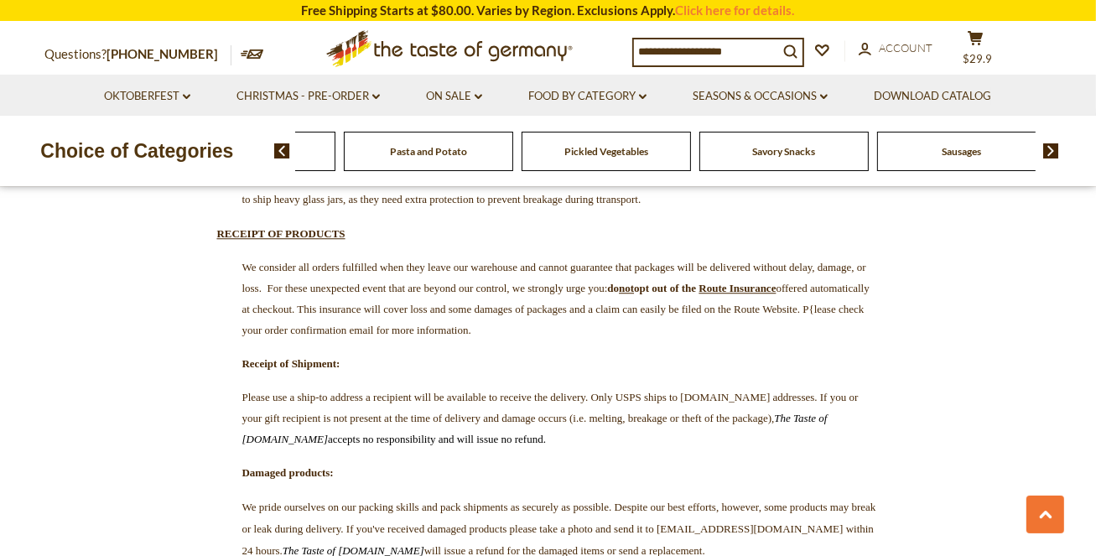
click at [1055, 154] on img at bounding box center [1051, 150] width 16 height 15
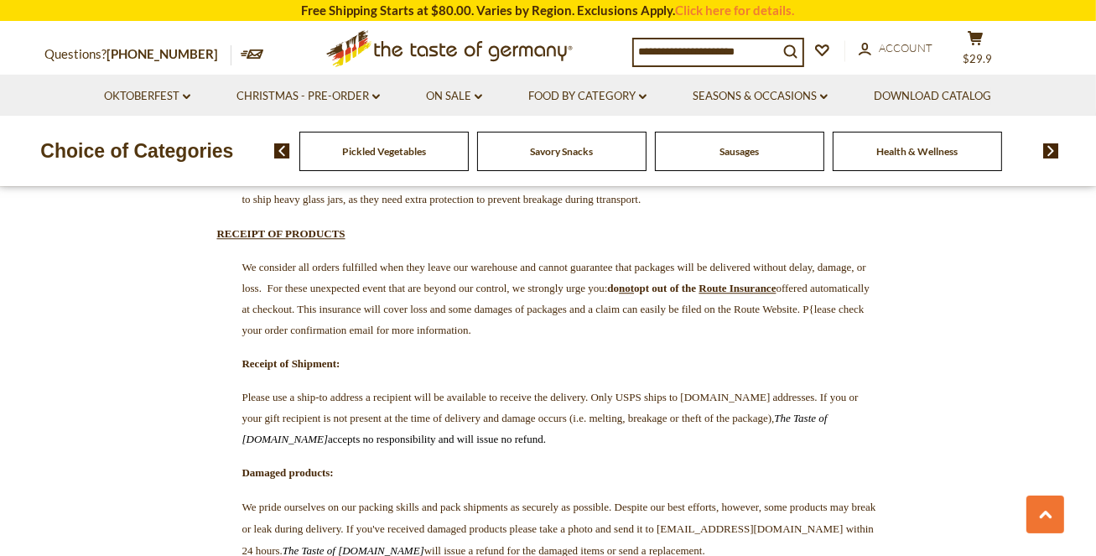
click at [1055, 154] on img at bounding box center [1051, 150] width 16 height 15
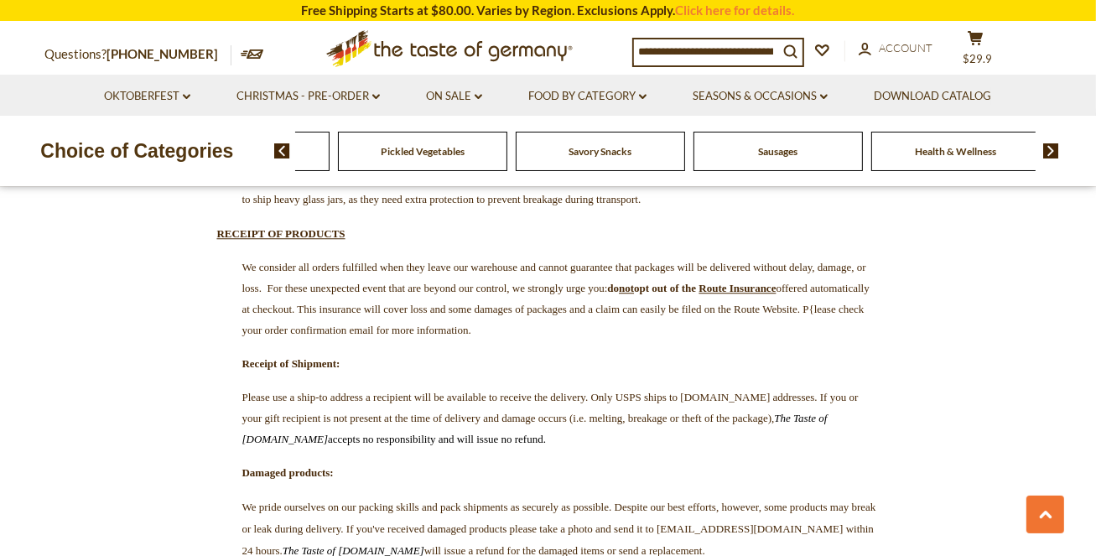
click at [389, 49] on icon at bounding box center [448, 45] width 246 height 31
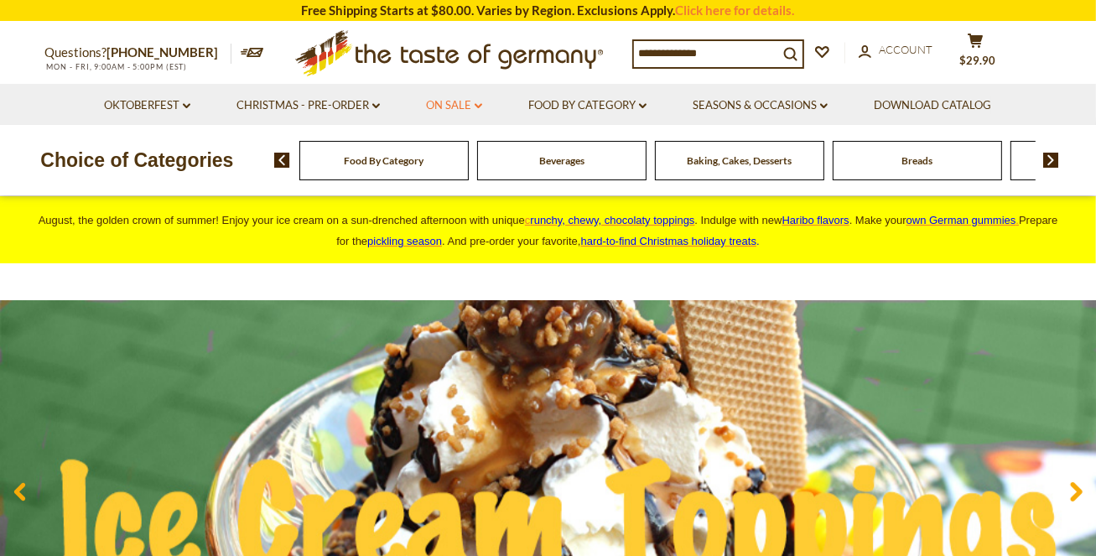
click at [459, 97] on link "On Sale dropdown_arrow" at bounding box center [454, 105] width 56 height 18
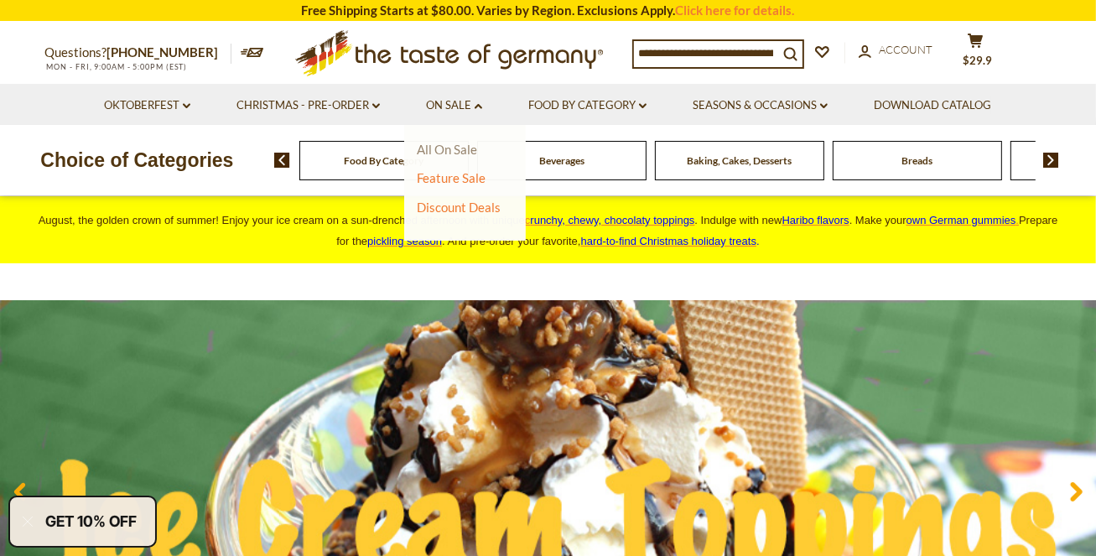
click at [443, 151] on link "All On Sale" at bounding box center [447, 149] width 60 height 15
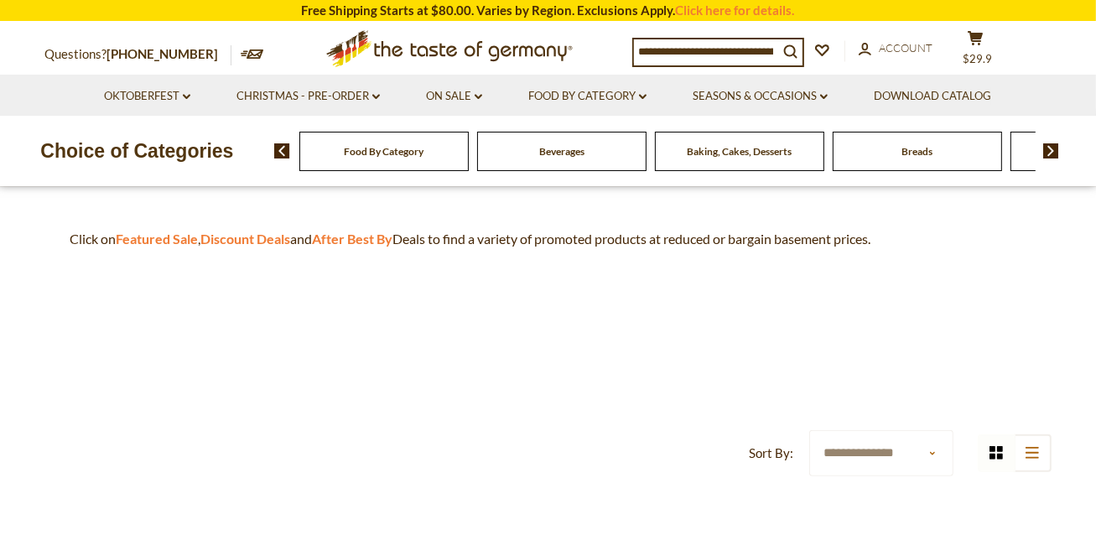
scroll to position [400, 0]
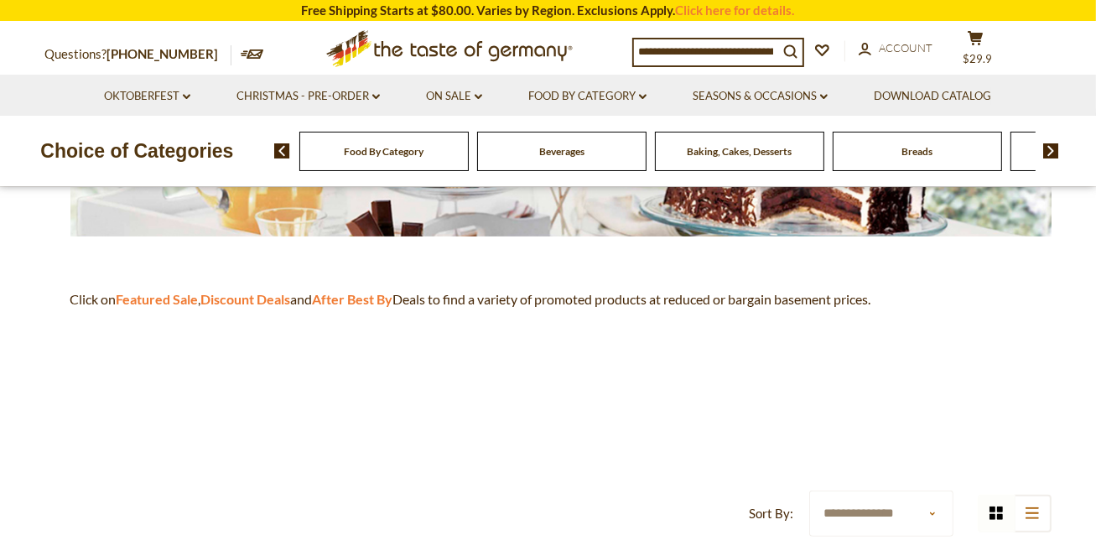
click at [384, 288] on p "Click on Featured Sale , Discount Deals and After Best By Deals to find a varie…" at bounding box center [548, 299] width 1006 height 23
click at [376, 300] on strong "After Best By" at bounding box center [353, 299] width 80 height 16
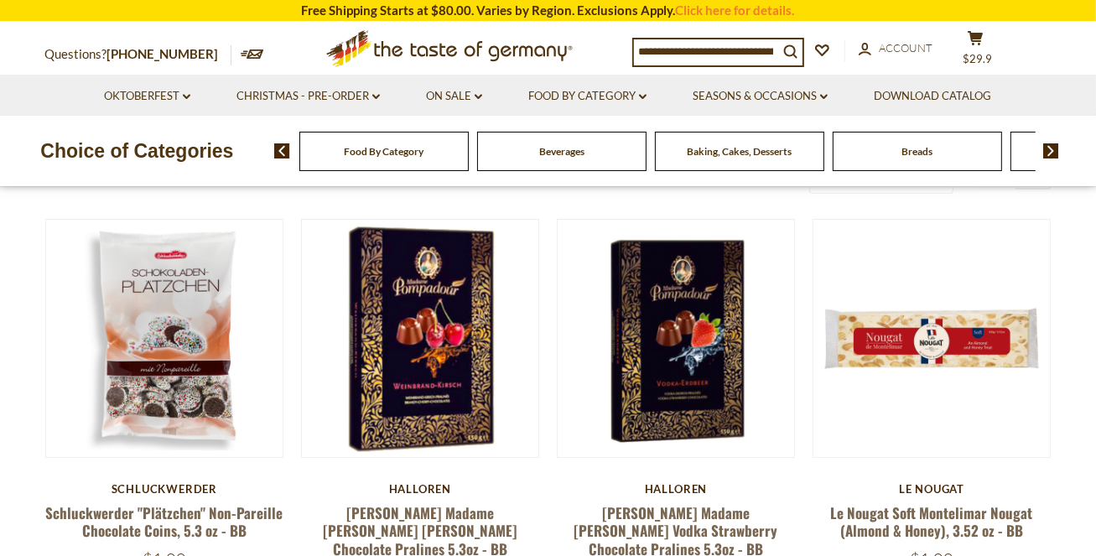
scroll to position [379, 0]
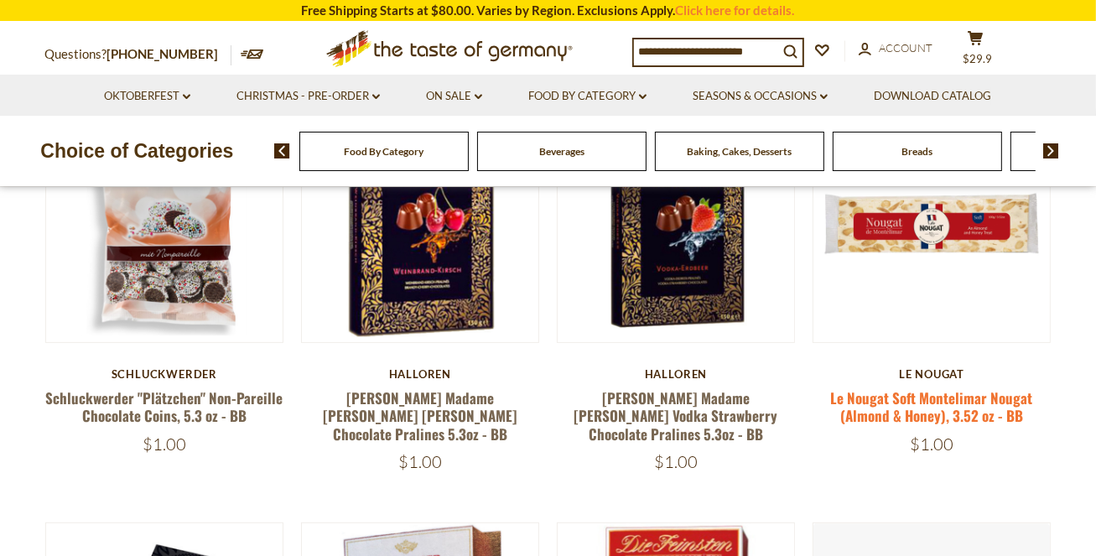
click at [993, 426] on link "Le Nougat Soft Montelimar Nougat (Almond & Honey), 3.52 oz - BB" at bounding box center [932, 406] width 202 height 39
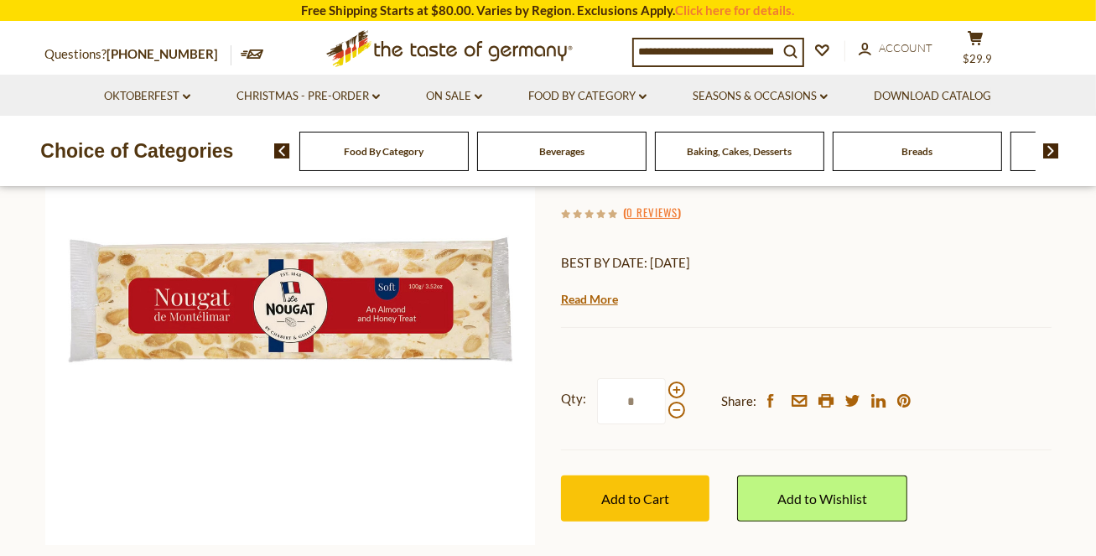
scroll to position [191, 0]
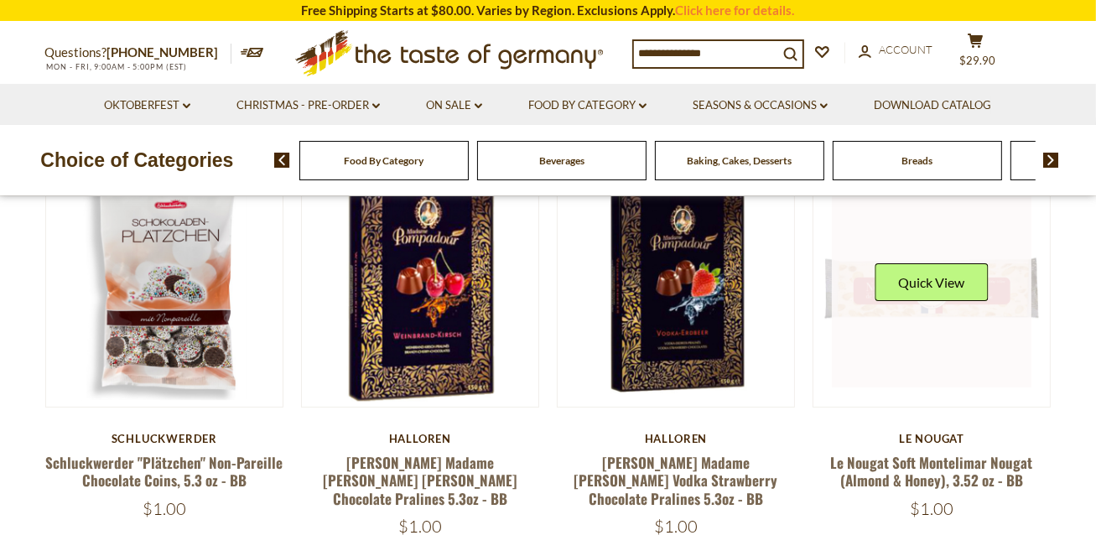
scroll to position [379, 0]
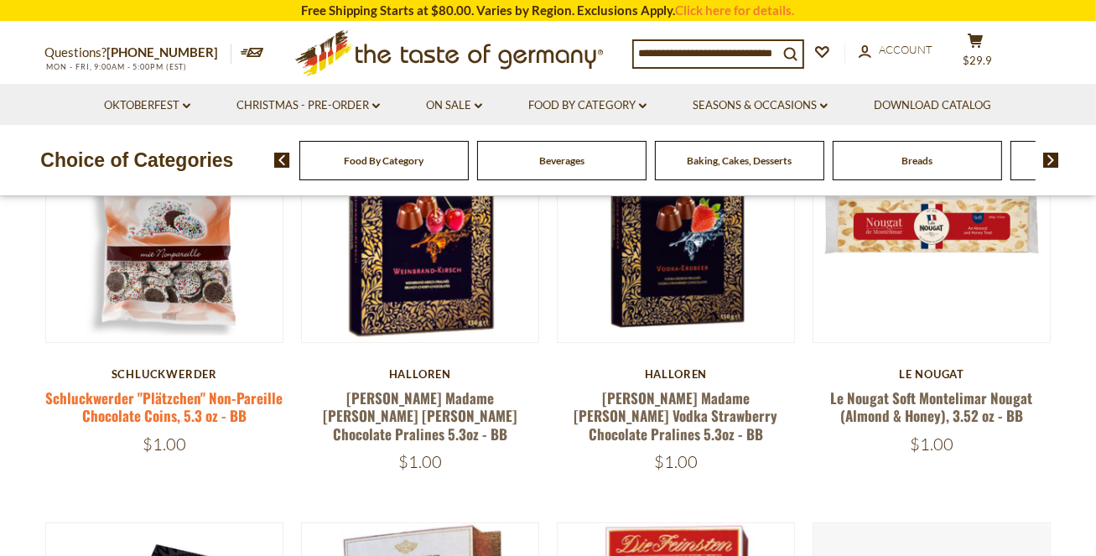
click at [211, 419] on link "Schluckwerder "Plätzchen" Non-Pareille Chocolate Coins, 5.3 oz - BB" at bounding box center [163, 406] width 237 height 39
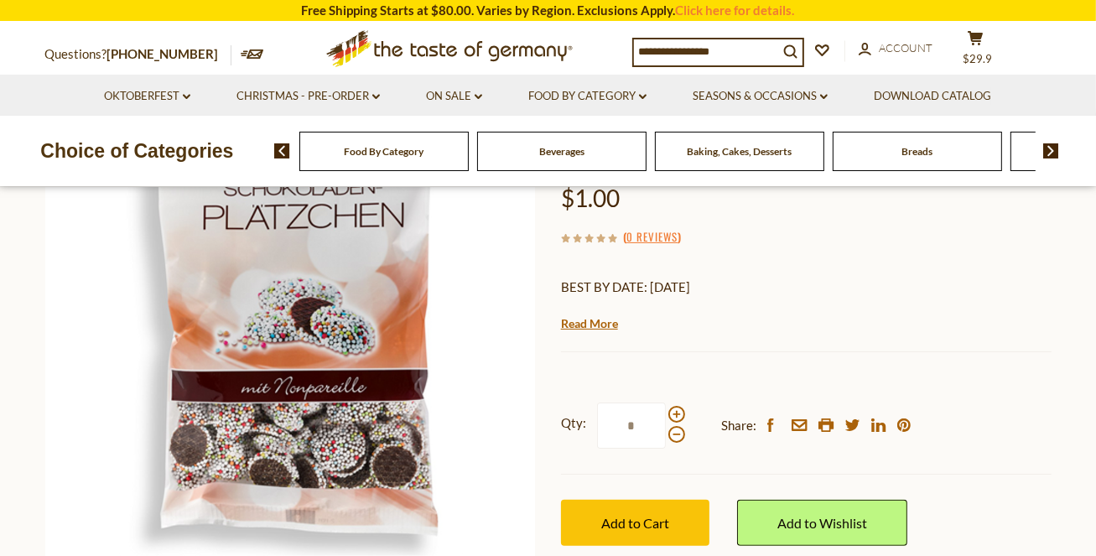
scroll to position [210, 0]
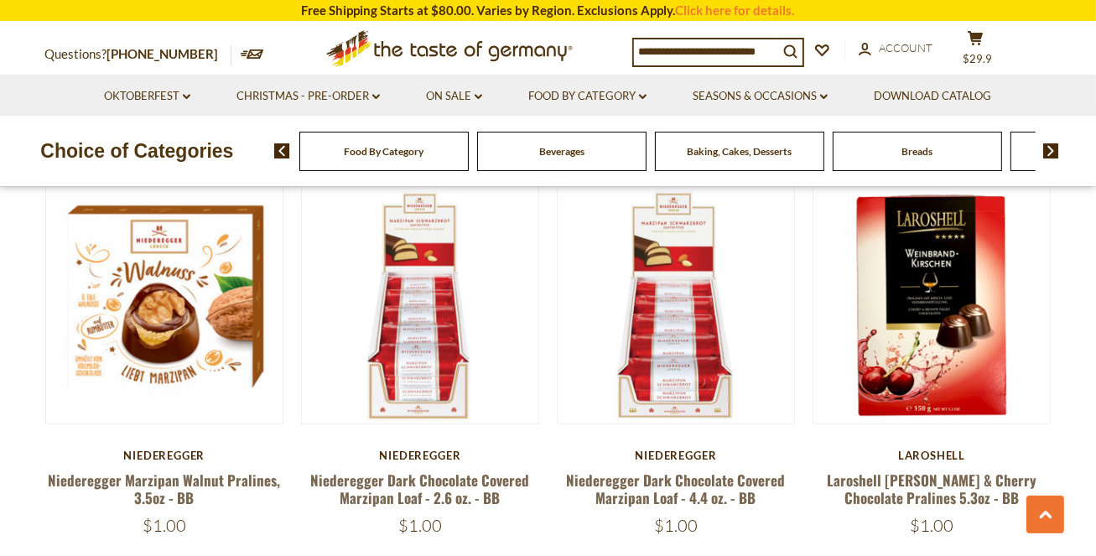
scroll to position [1129, 0]
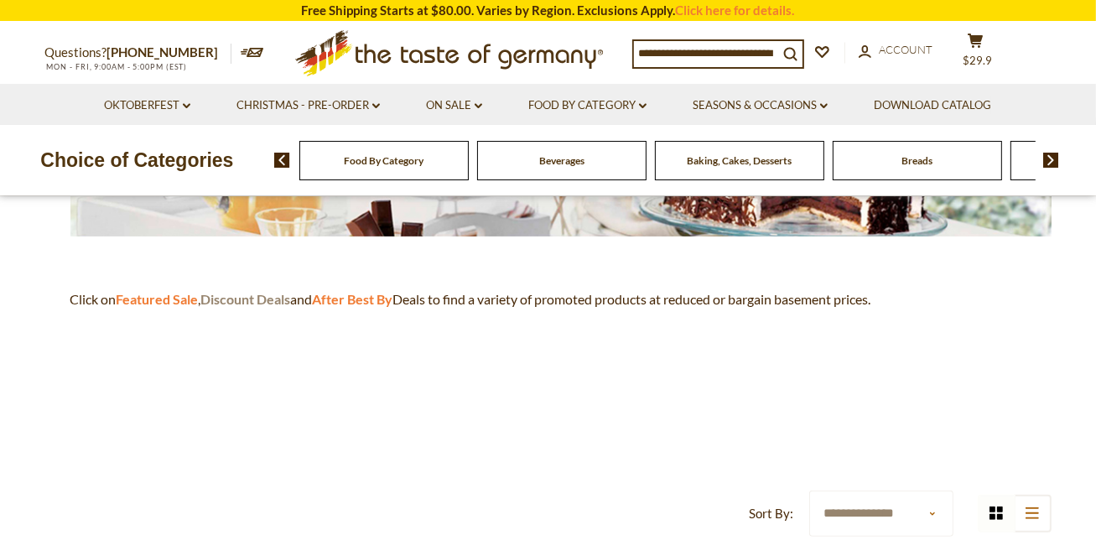
click at [265, 296] on strong "Discount Deals" at bounding box center [246, 299] width 90 height 16
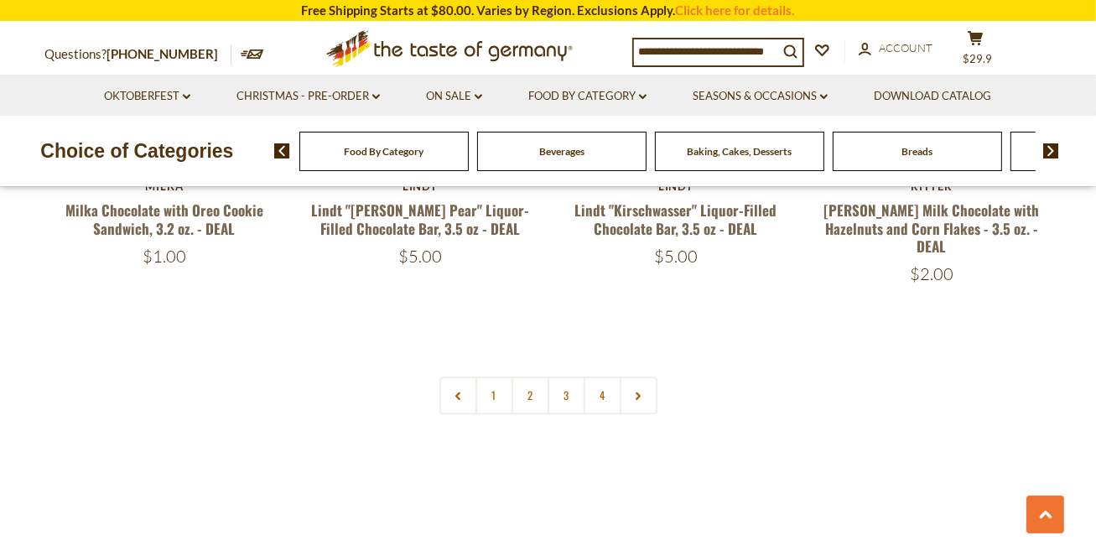
scroll to position [3872, 0]
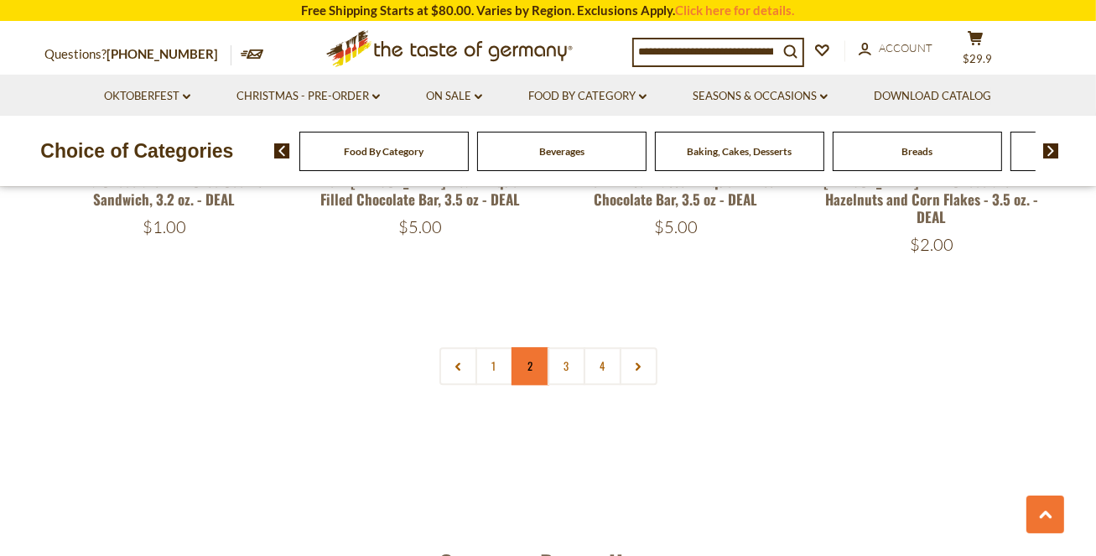
click at [522, 347] on link "2" at bounding box center [530, 366] width 38 height 38
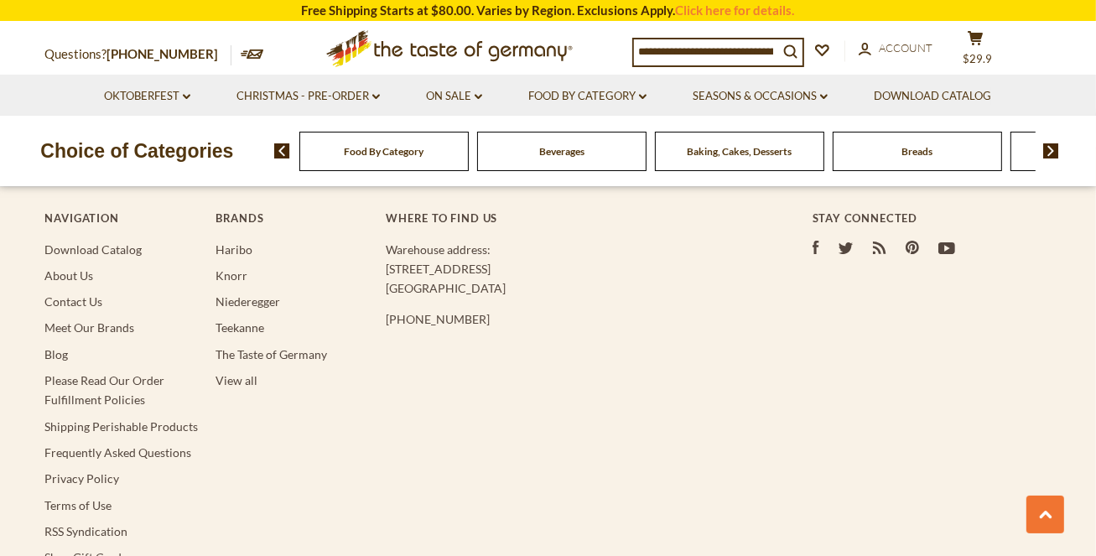
scroll to position [4986, 0]
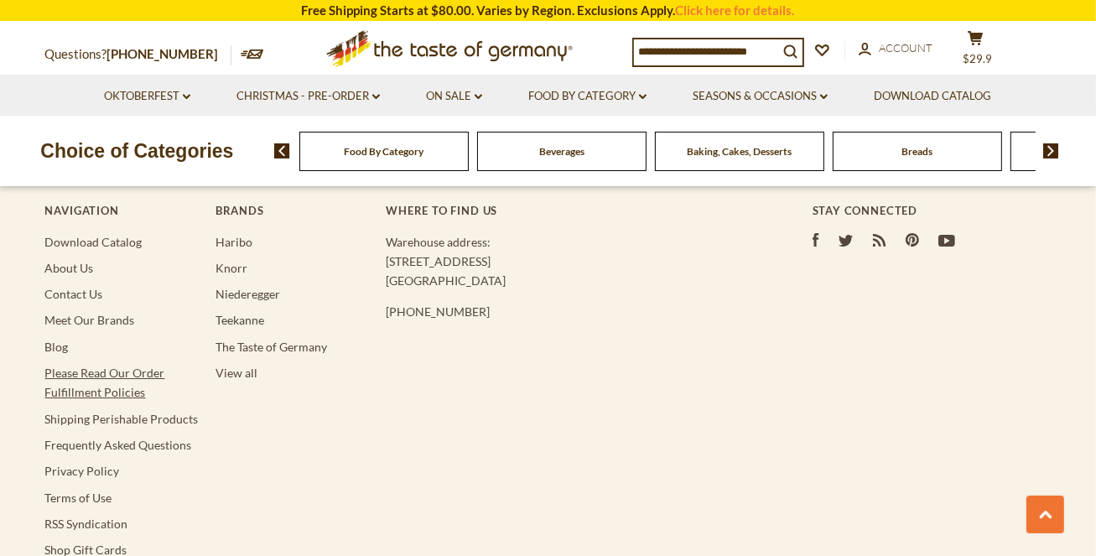
click at [101, 366] on link "Please Read Our Order Fulfillment Policies" at bounding box center [105, 383] width 120 height 34
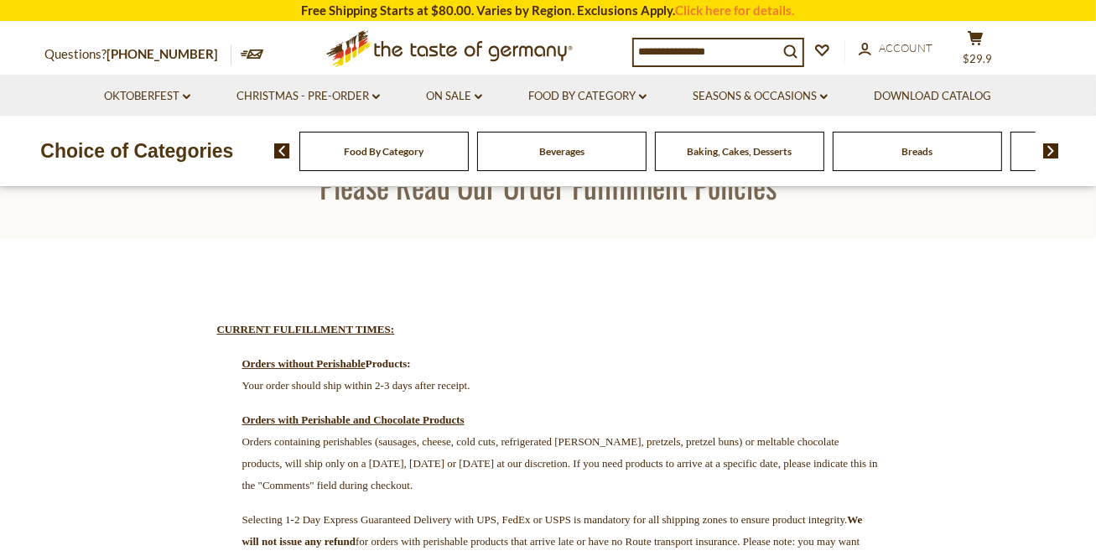
scroll to position [153, 0]
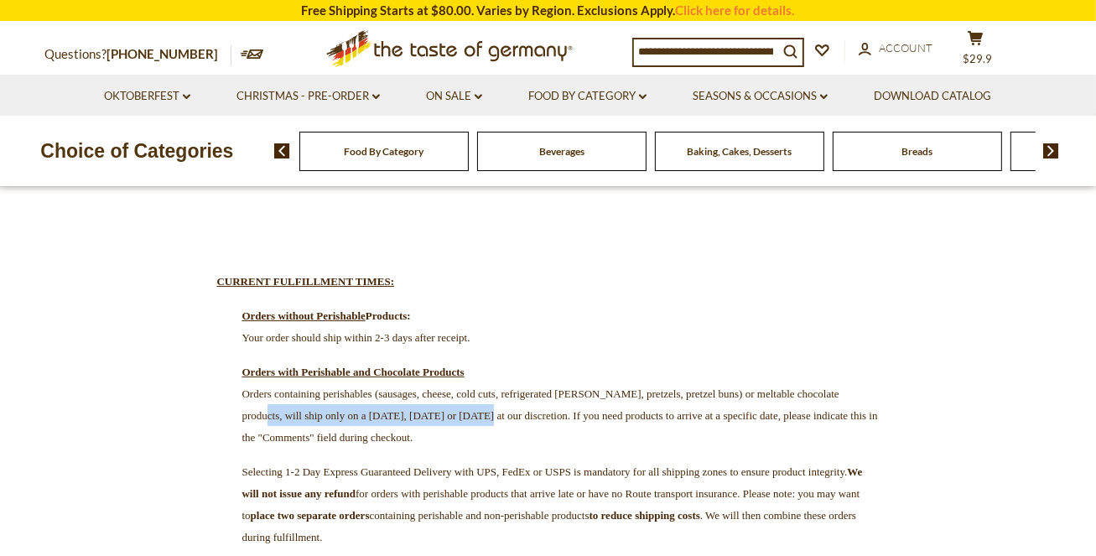
drag, startPoint x: 362, startPoint y: 410, endPoint x: 640, endPoint y: 416, distance: 277.5
click at [640, 416] on span "Orders containing perishables (sausages, cheese, cold cuts, refrigerated [PERSO…" at bounding box center [559, 415] width 635 height 56
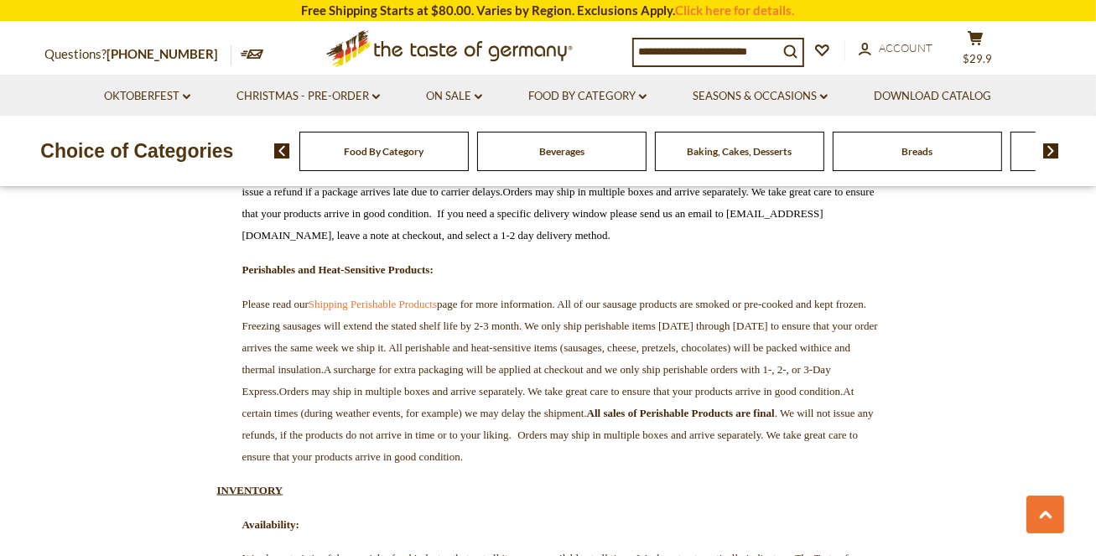
scroll to position [2144, 0]
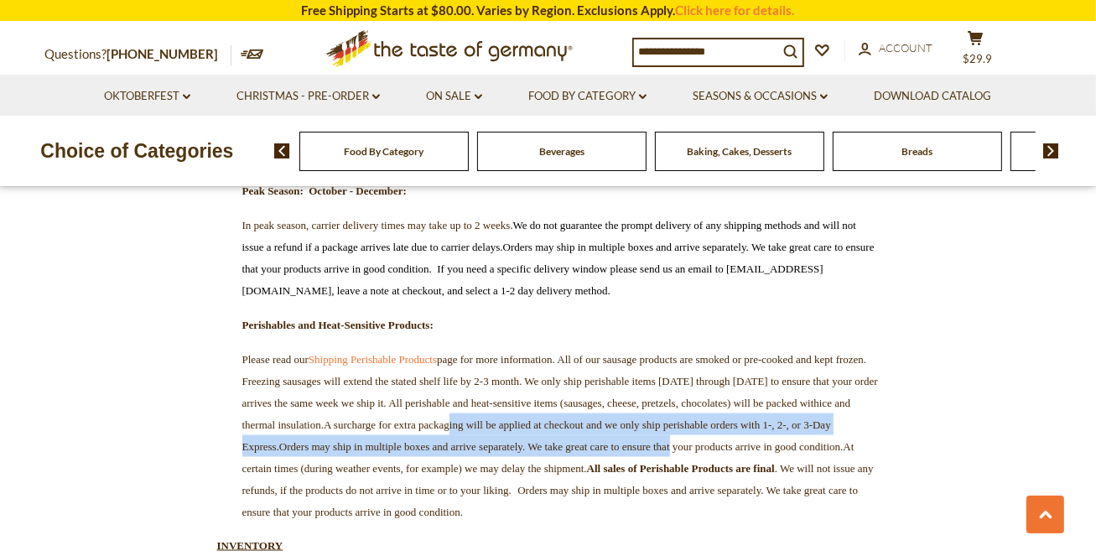
drag, startPoint x: 459, startPoint y: 329, endPoint x: 883, endPoint y: 362, distance: 425.5
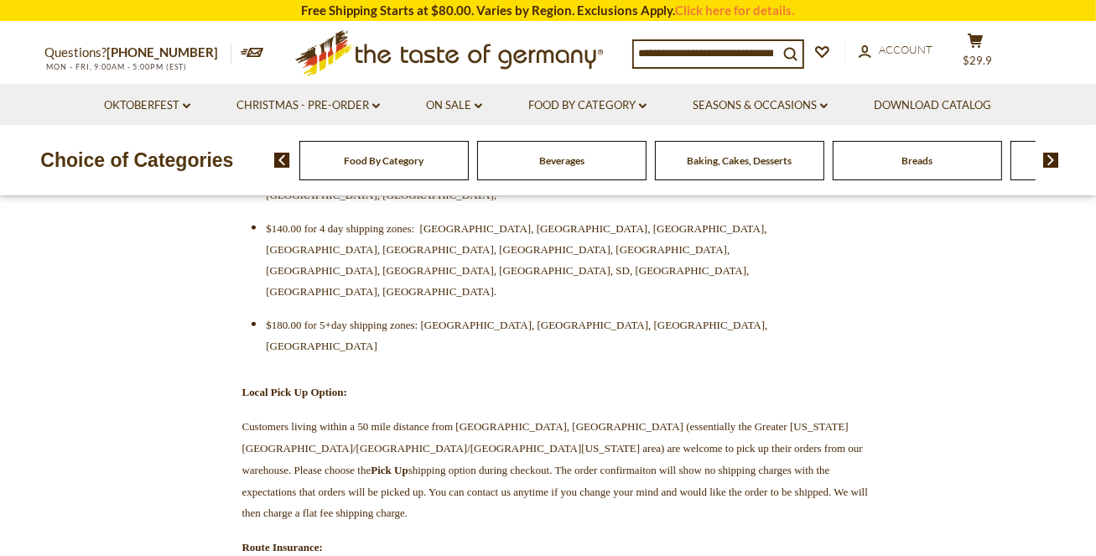
scroll to position [0, 0]
